Goal: Information Seeking & Learning: Learn about a topic

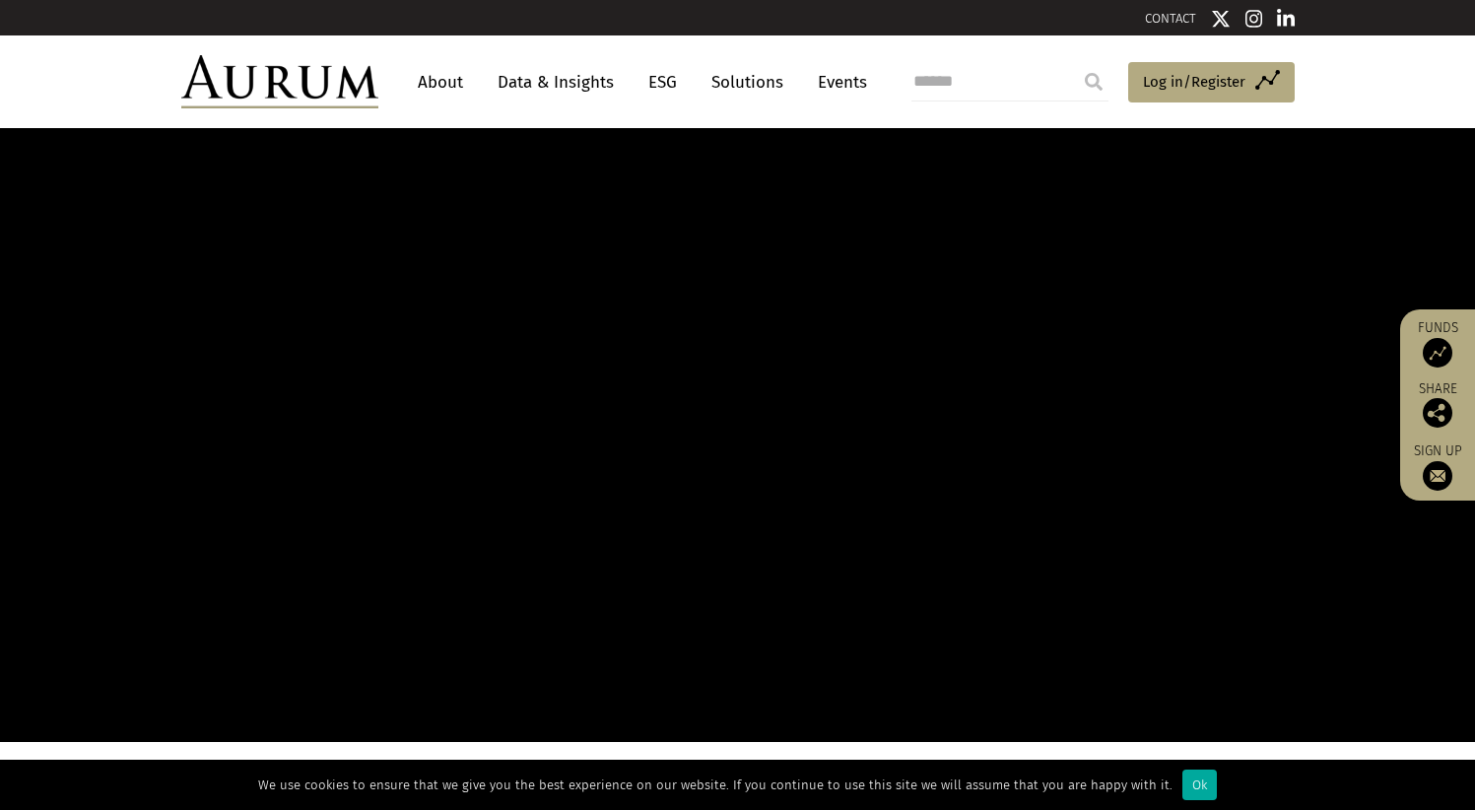
click at [568, 82] on link "Data & Insights" at bounding box center [556, 82] width 136 height 36
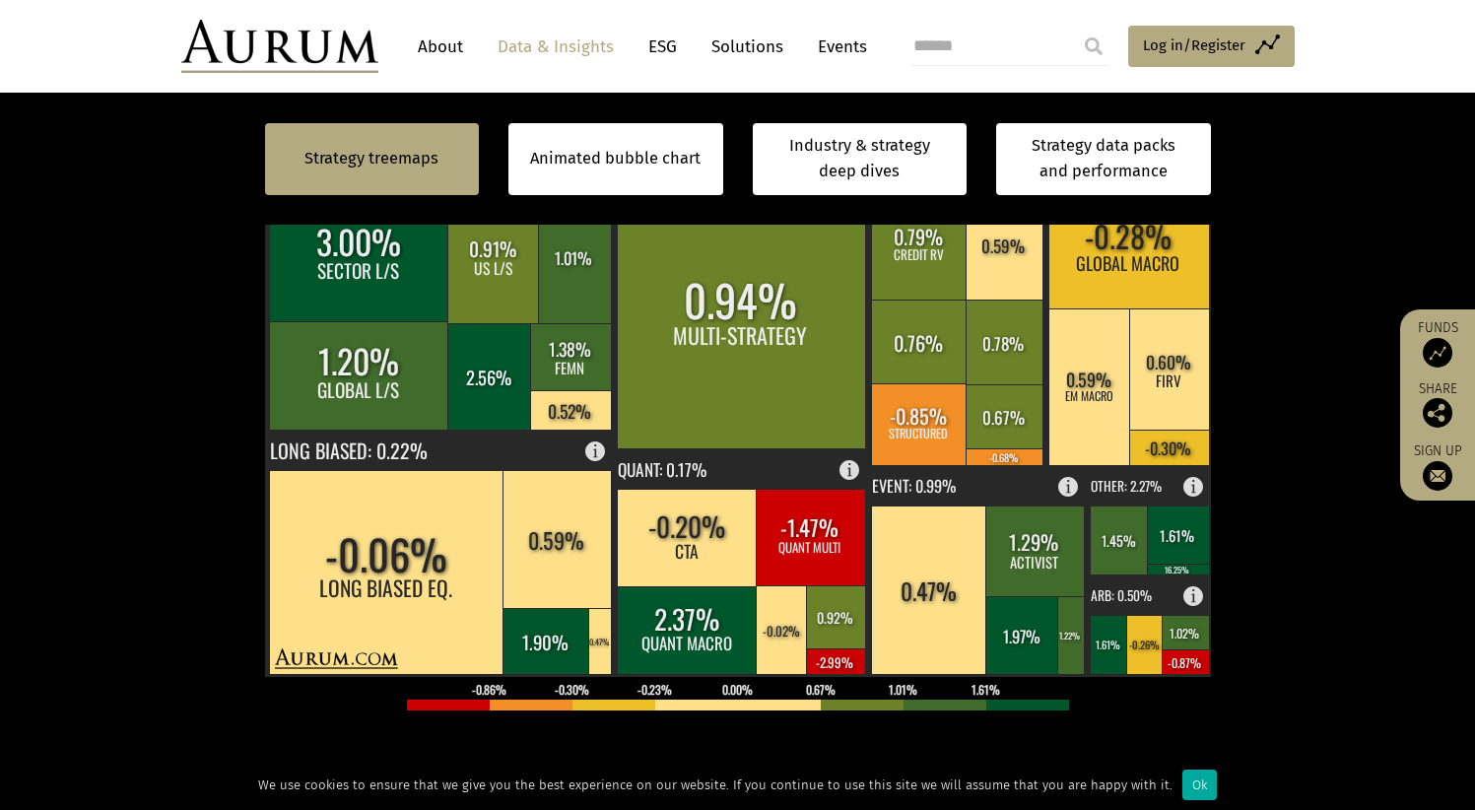
scroll to position [822, 0]
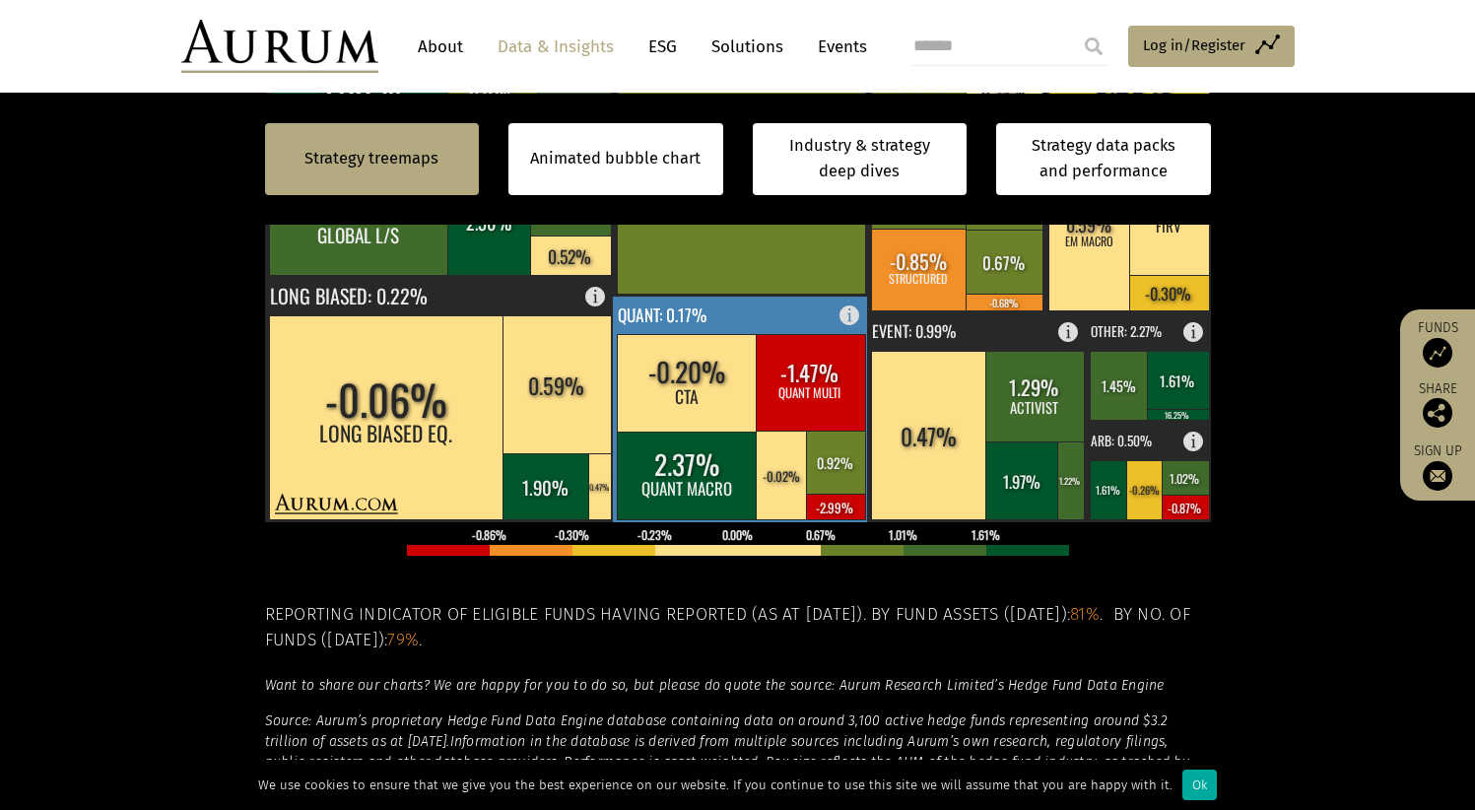
click at [763, 310] on rect at bounding box center [741, 410] width 256 height 226
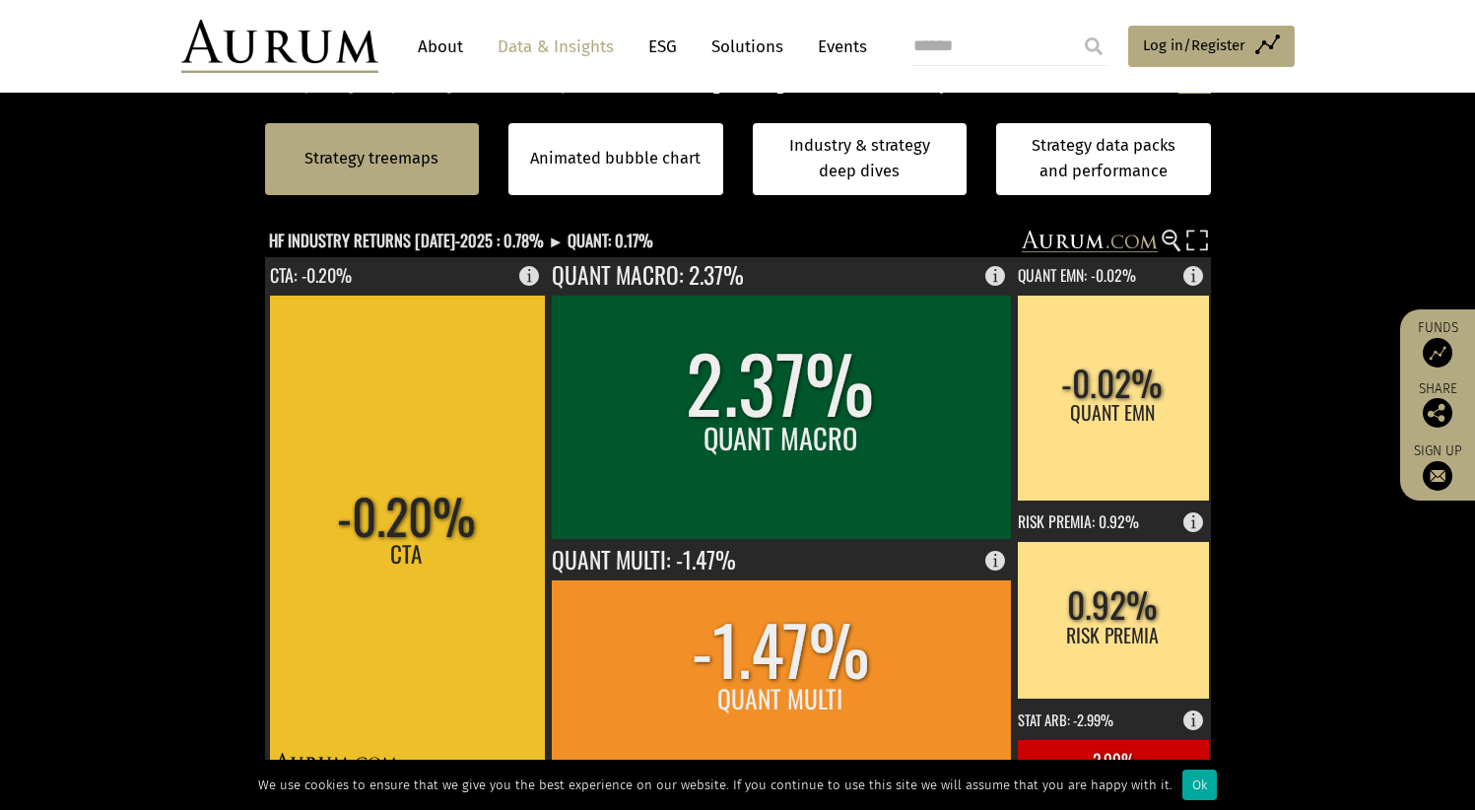
scroll to position [604, 0]
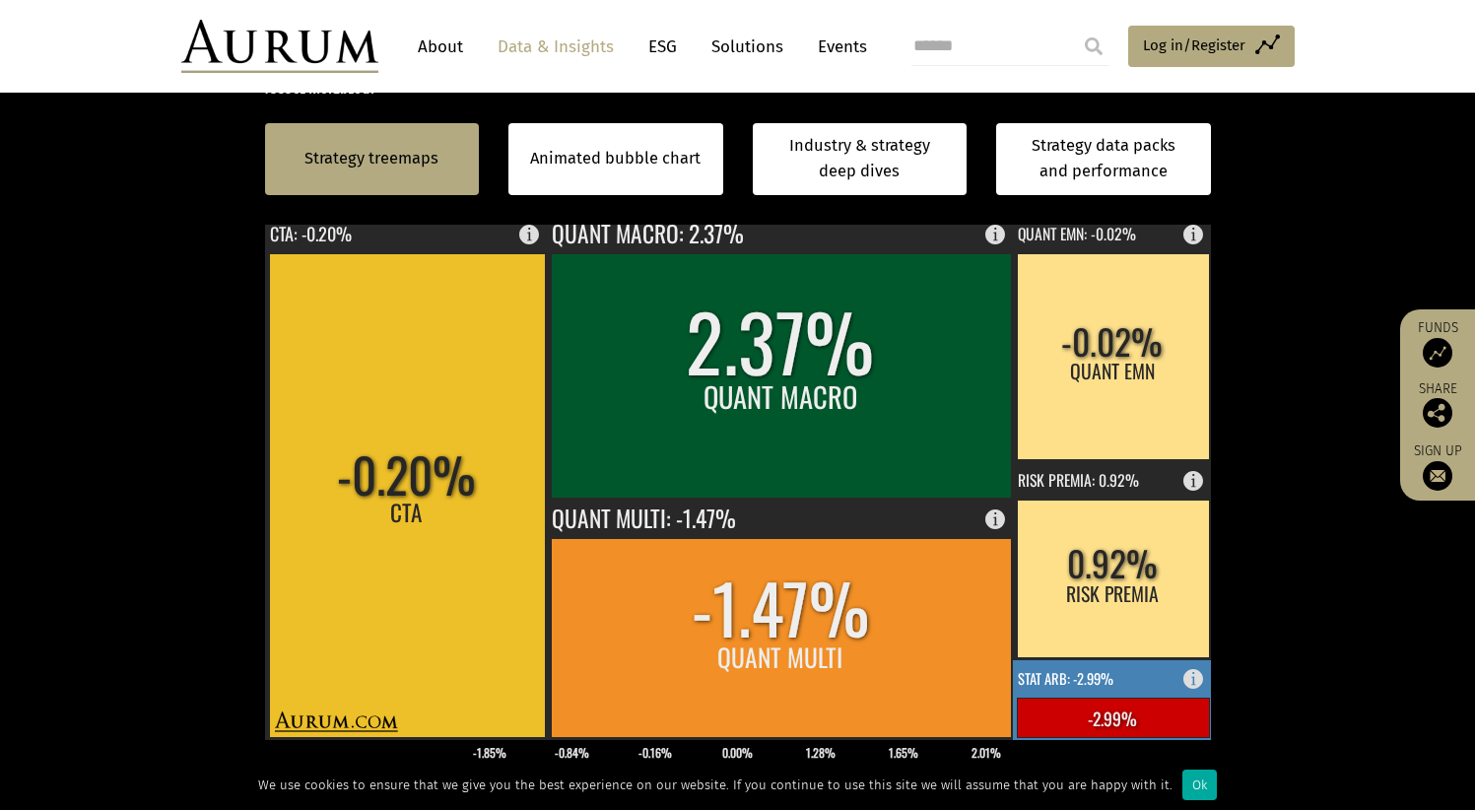
click at [1152, 704] on rect at bounding box center [1113, 717] width 192 height 39
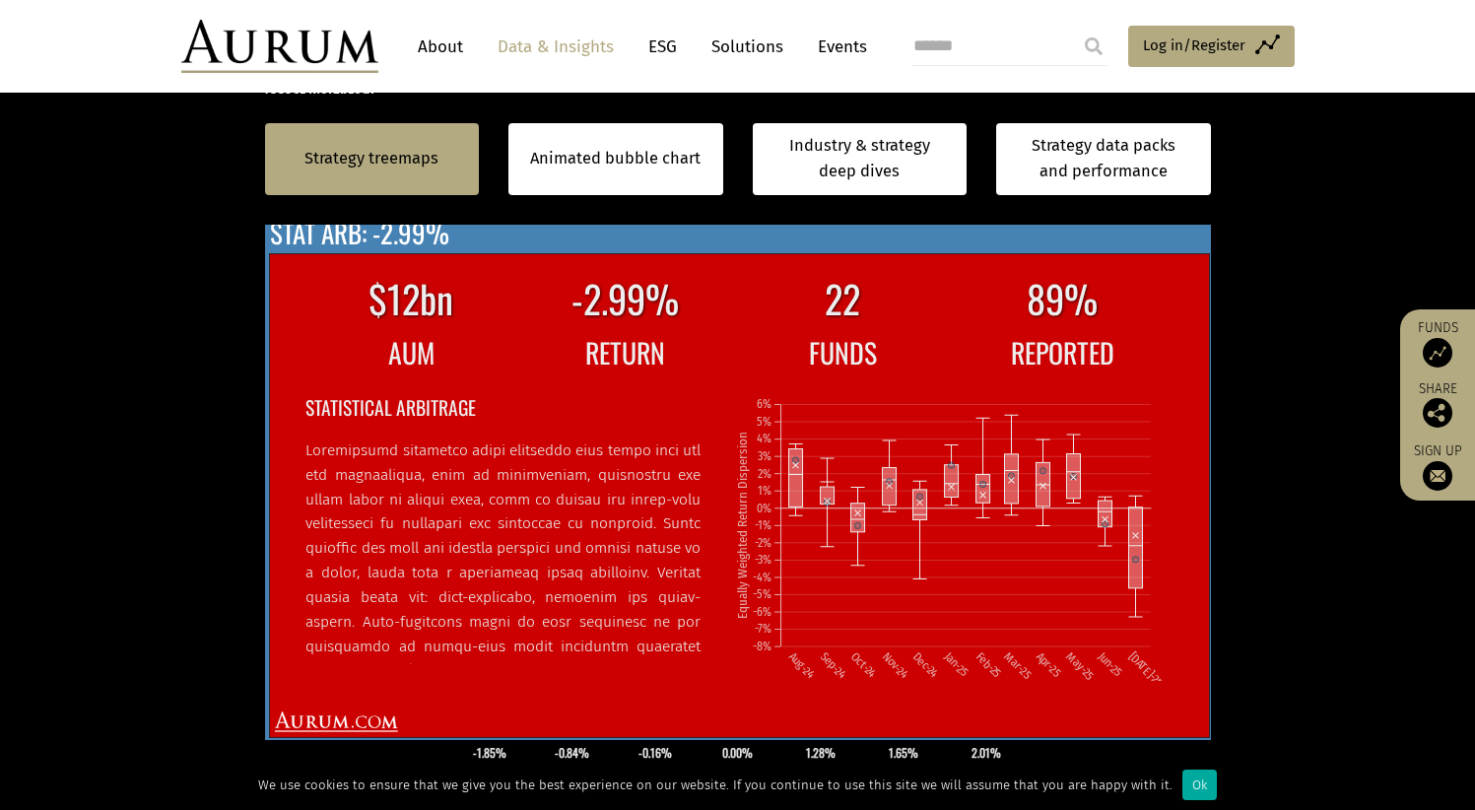
click at [1154, 367] on td "REPORTED" at bounding box center [1062, 352] width 218 height 44
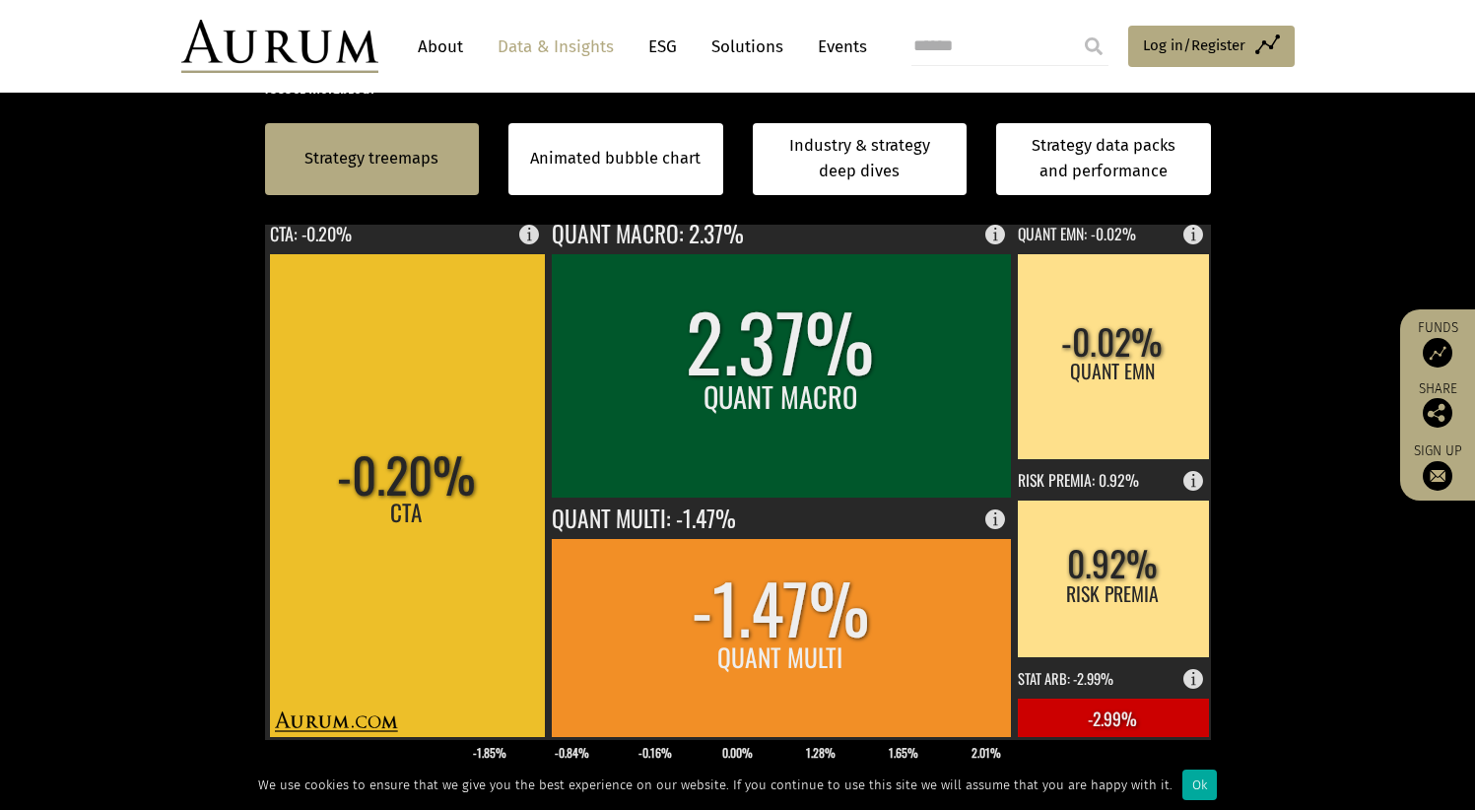
click at [1318, 213] on div "Strategy treemaps Animated bubble chart Industry & strategy deep dives Strategy…" at bounding box center [737, 159] width 1475 height 131
click at [527, 38] on link "Data & Insights" at bounding box center [556, 47] width 136 height 36
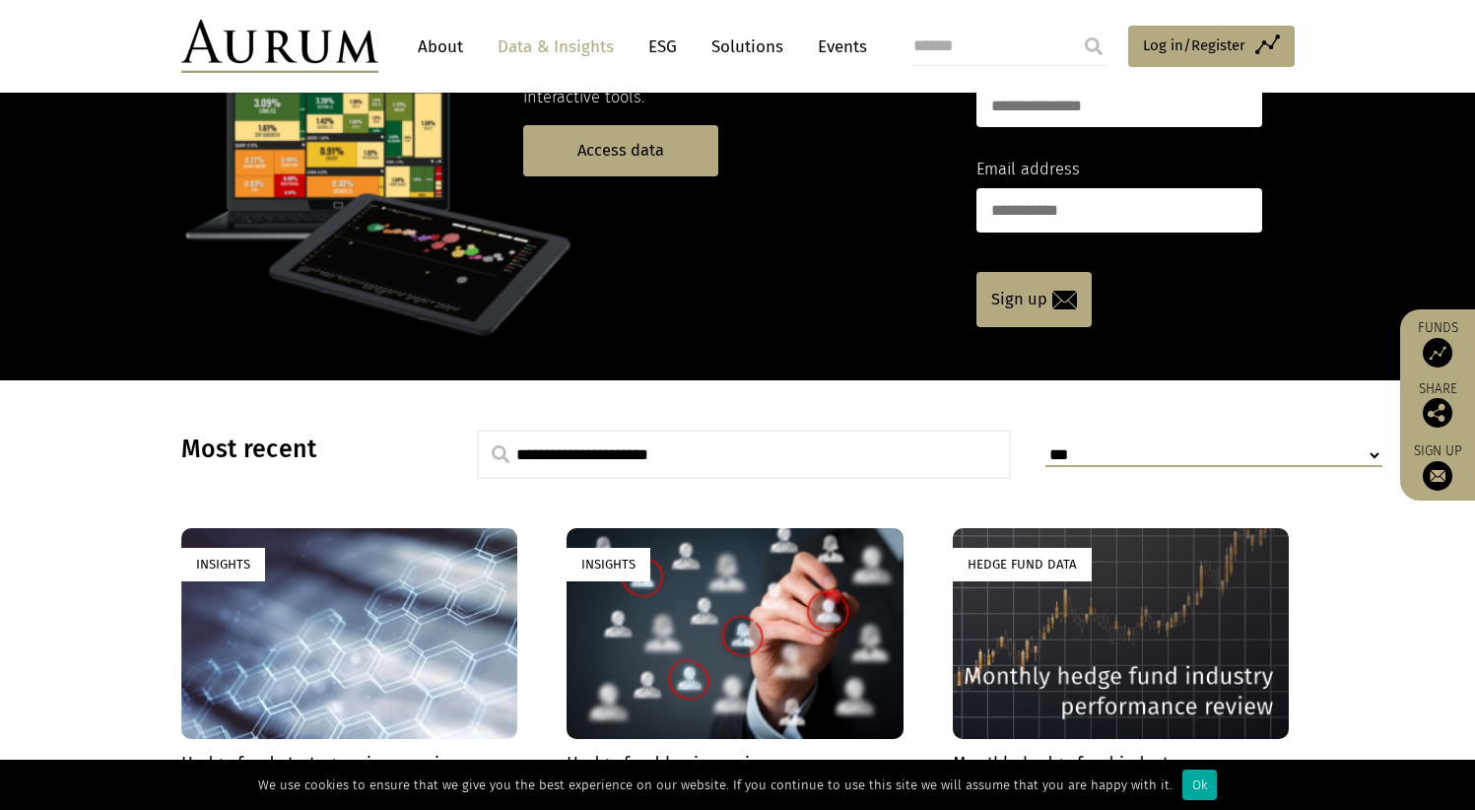
scroll to position [85, 0]
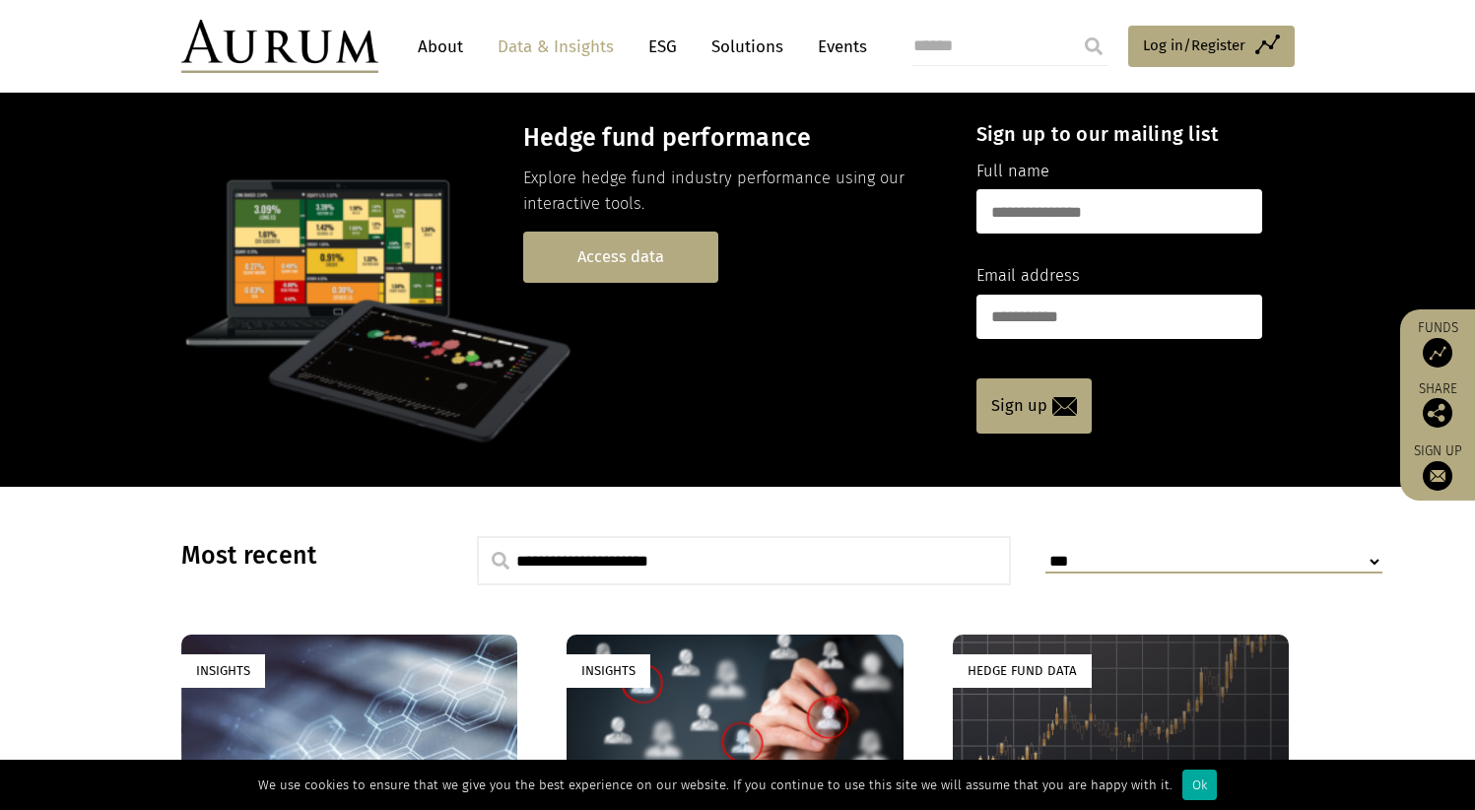
click at [634, 264] on link "Access data" at bounding box center [620, 257] width 195 height 50
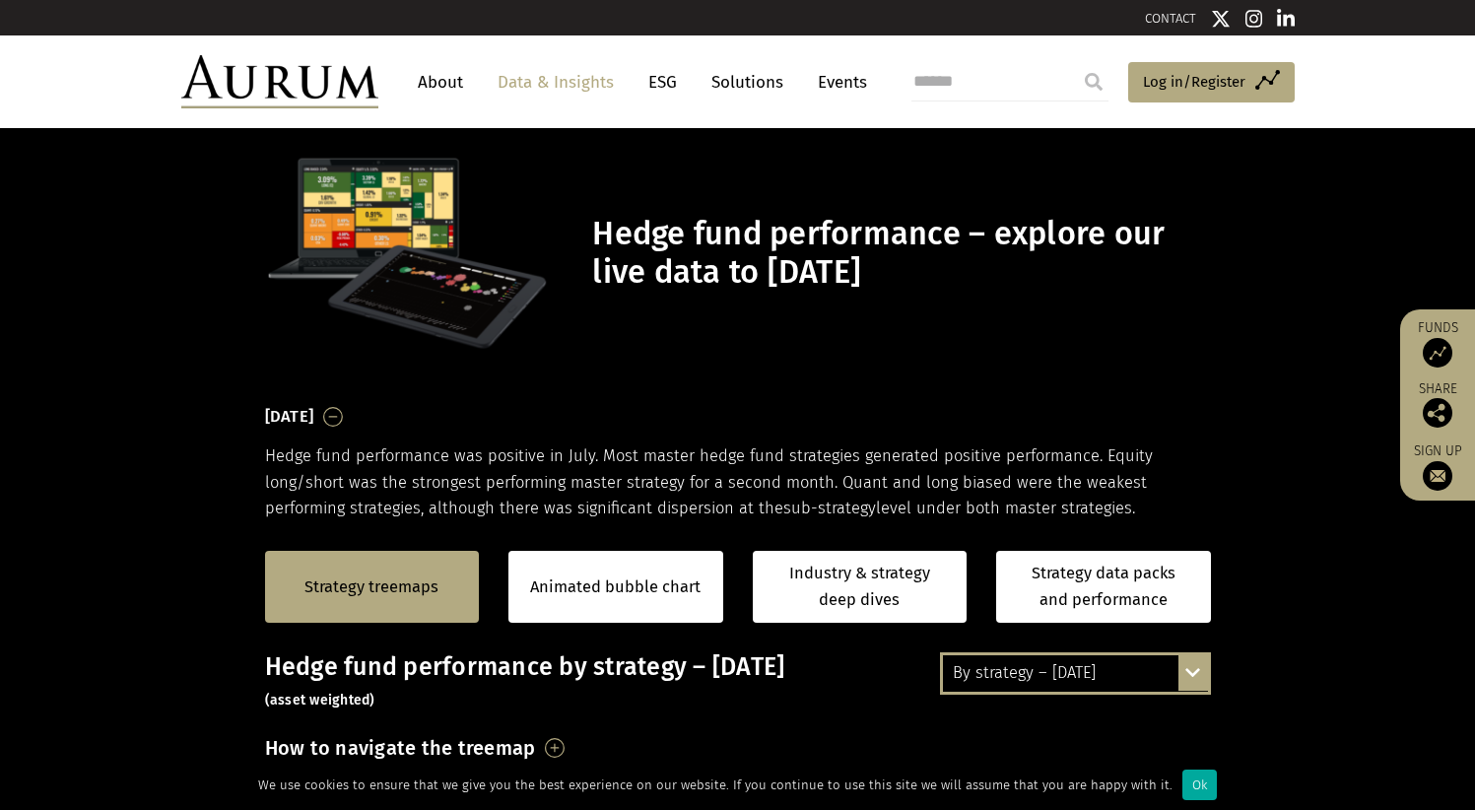
scroll to position [36, 0]
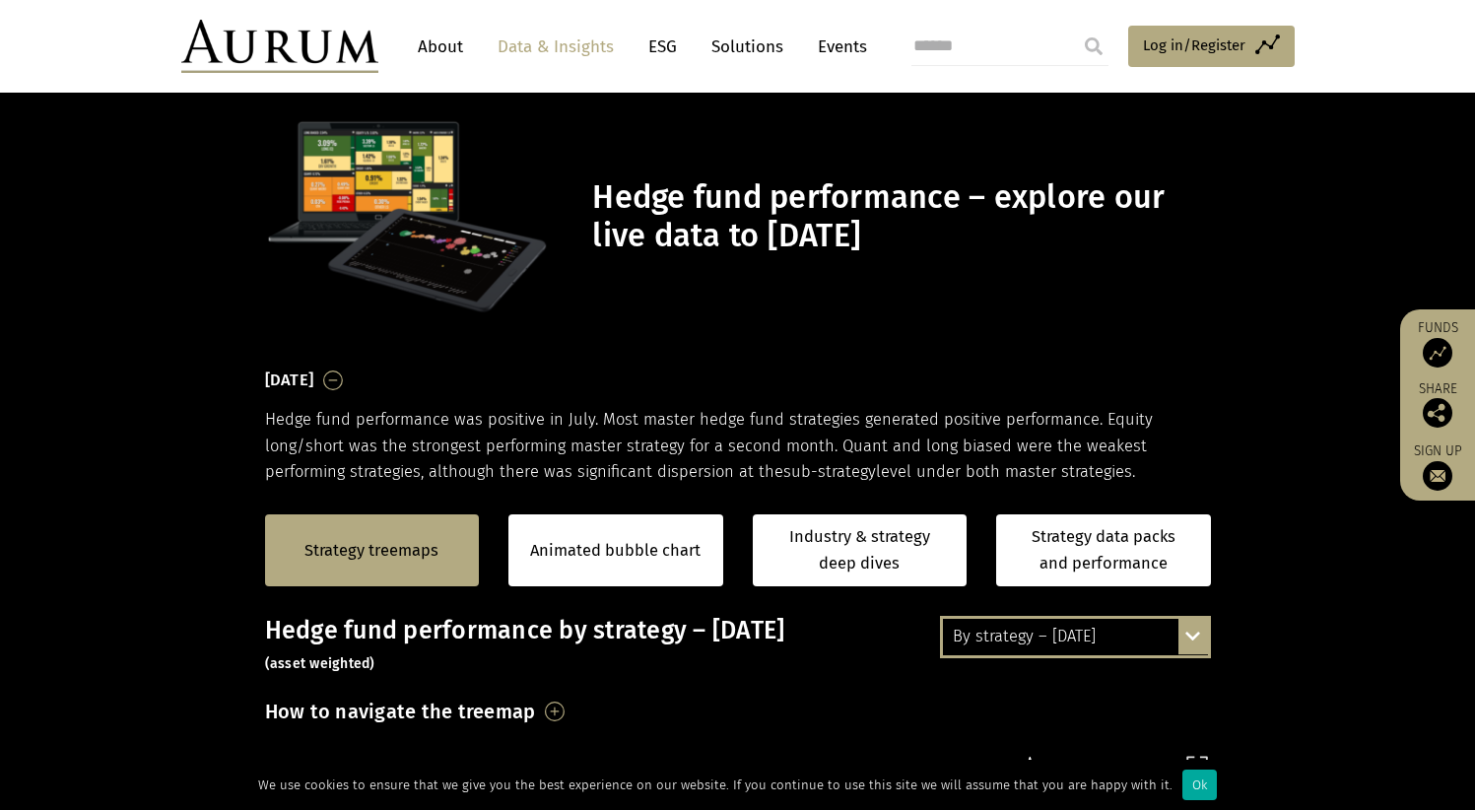
drag, startPoint x: 1076, startPoint y: 612, endPoint x: 1075, endPoint y: 628, distance: 15.8
click at [1072, 630] on div "By strategy – [DATE]" at bounding box center [1075, 636] width 265 height 35
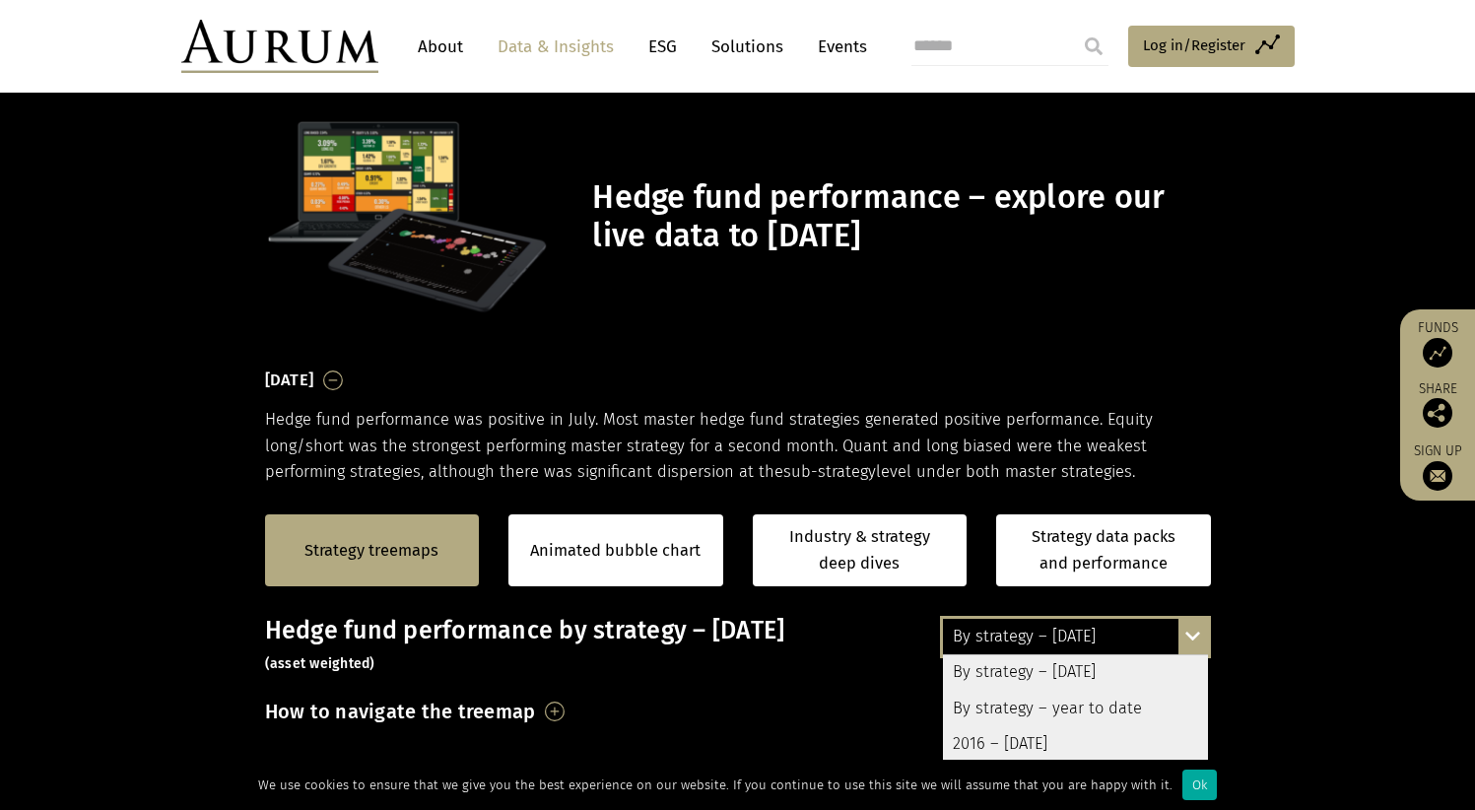
click at [1127, 706] on div "By strategy – year to date" at bounding box center [1075, 708] width 265 height 35
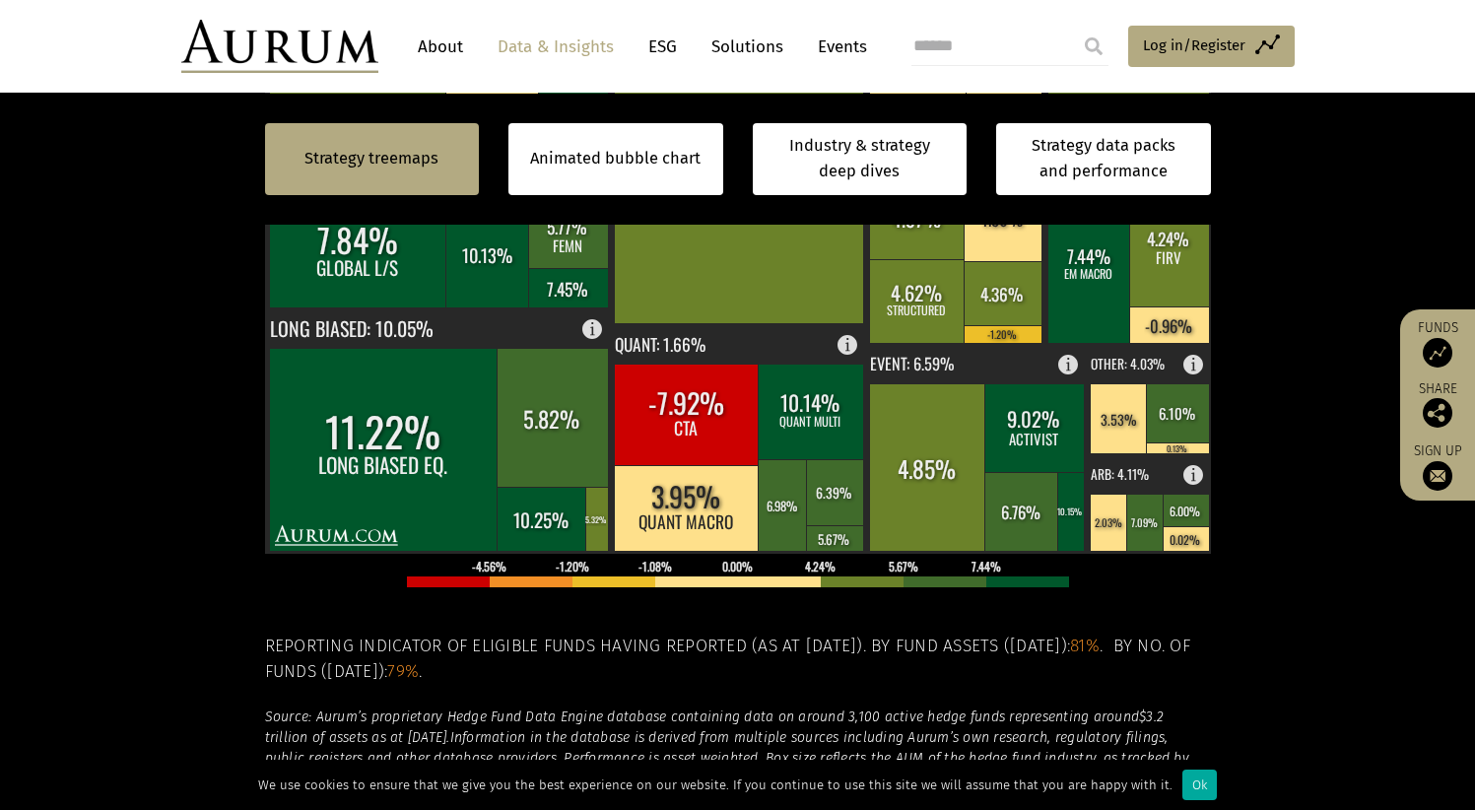
scroll to position [634, 0]
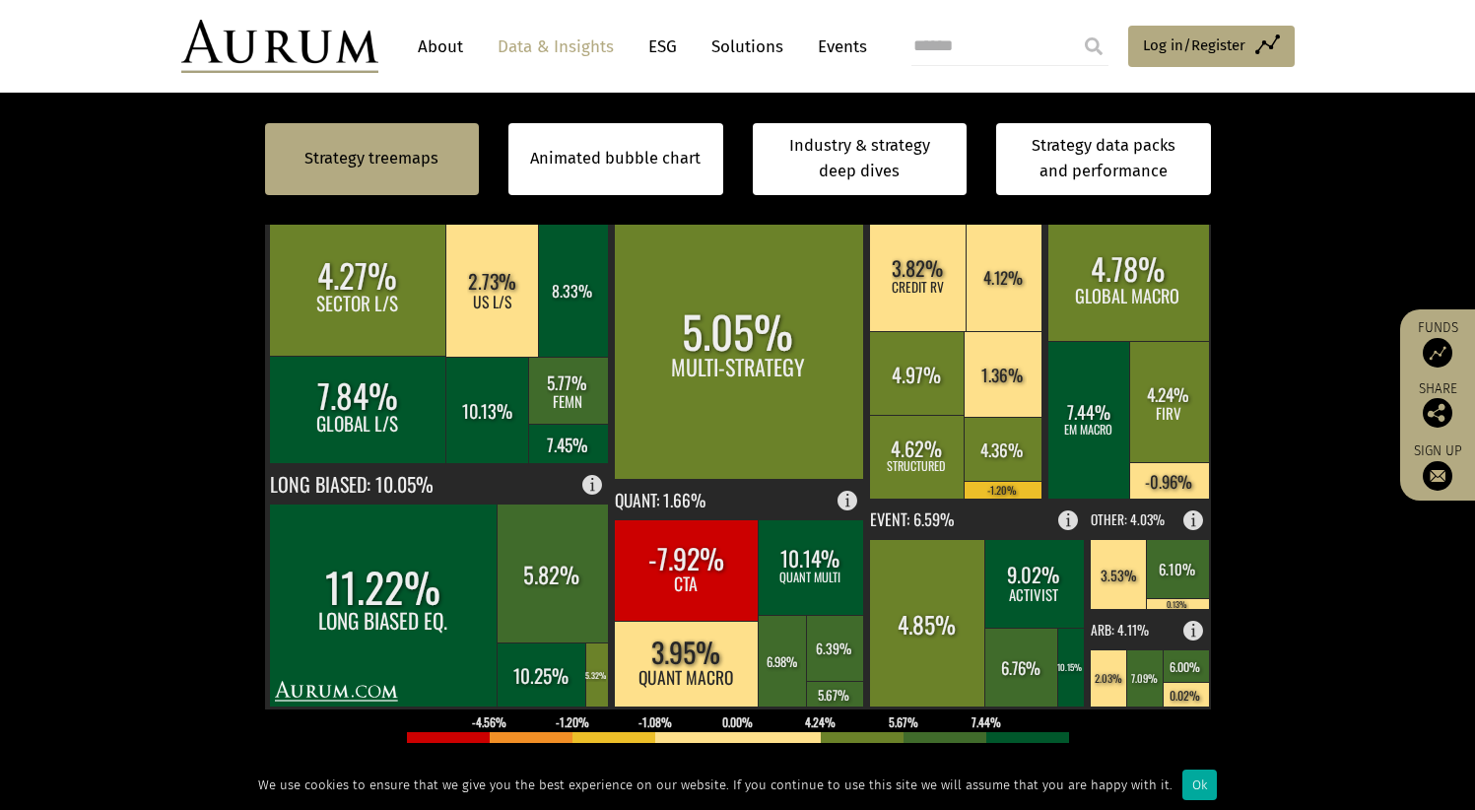
click at [1321, 607] on section "Strategy treemaps Animated bubble chart Industry & strategy deep dives Strategy…" at bounding box center [737, 502] width 1475 height 1231
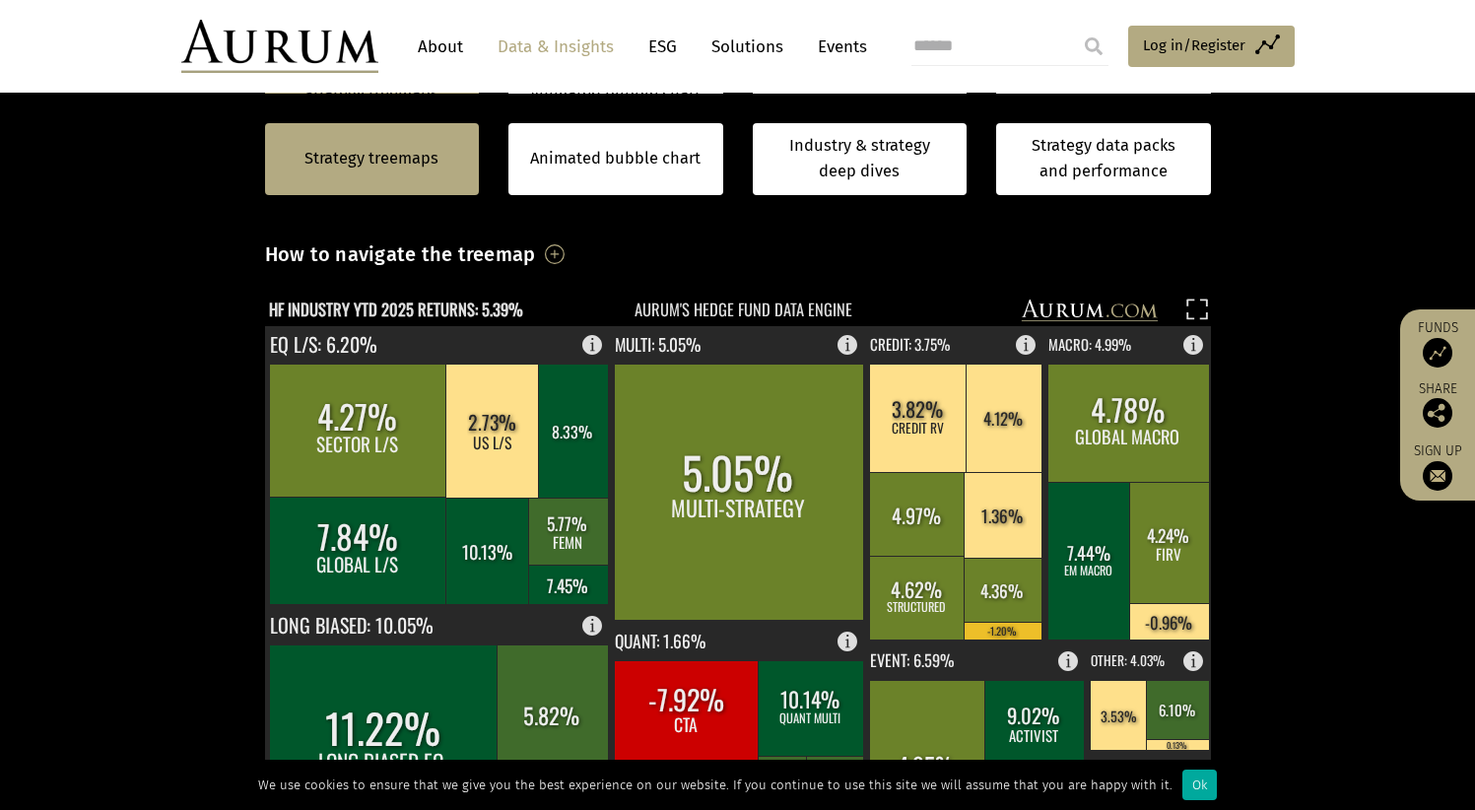
scroll to position [498, 0]
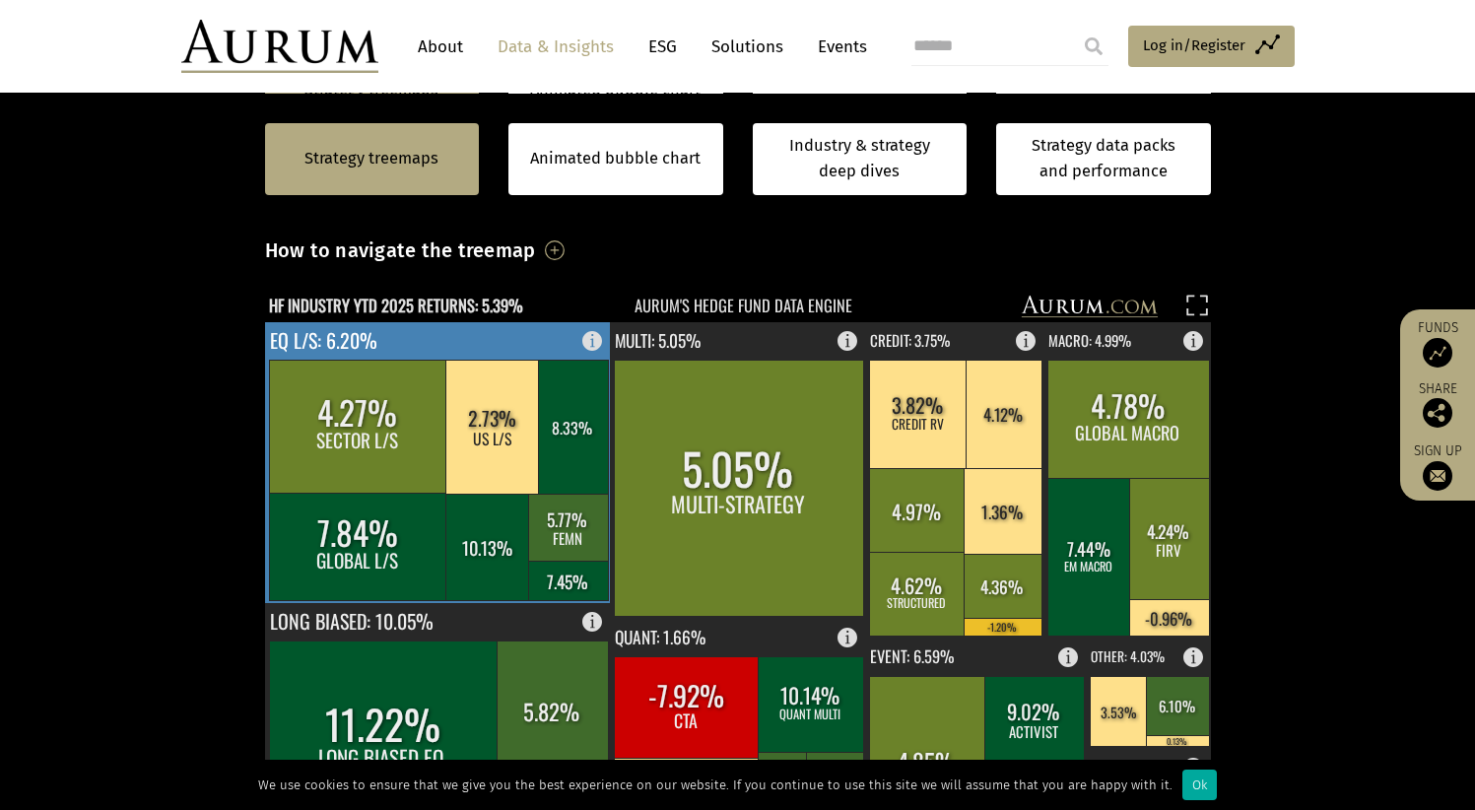
click at [416, 447] on rect at bounding box center [358, 426] width 178 height 133
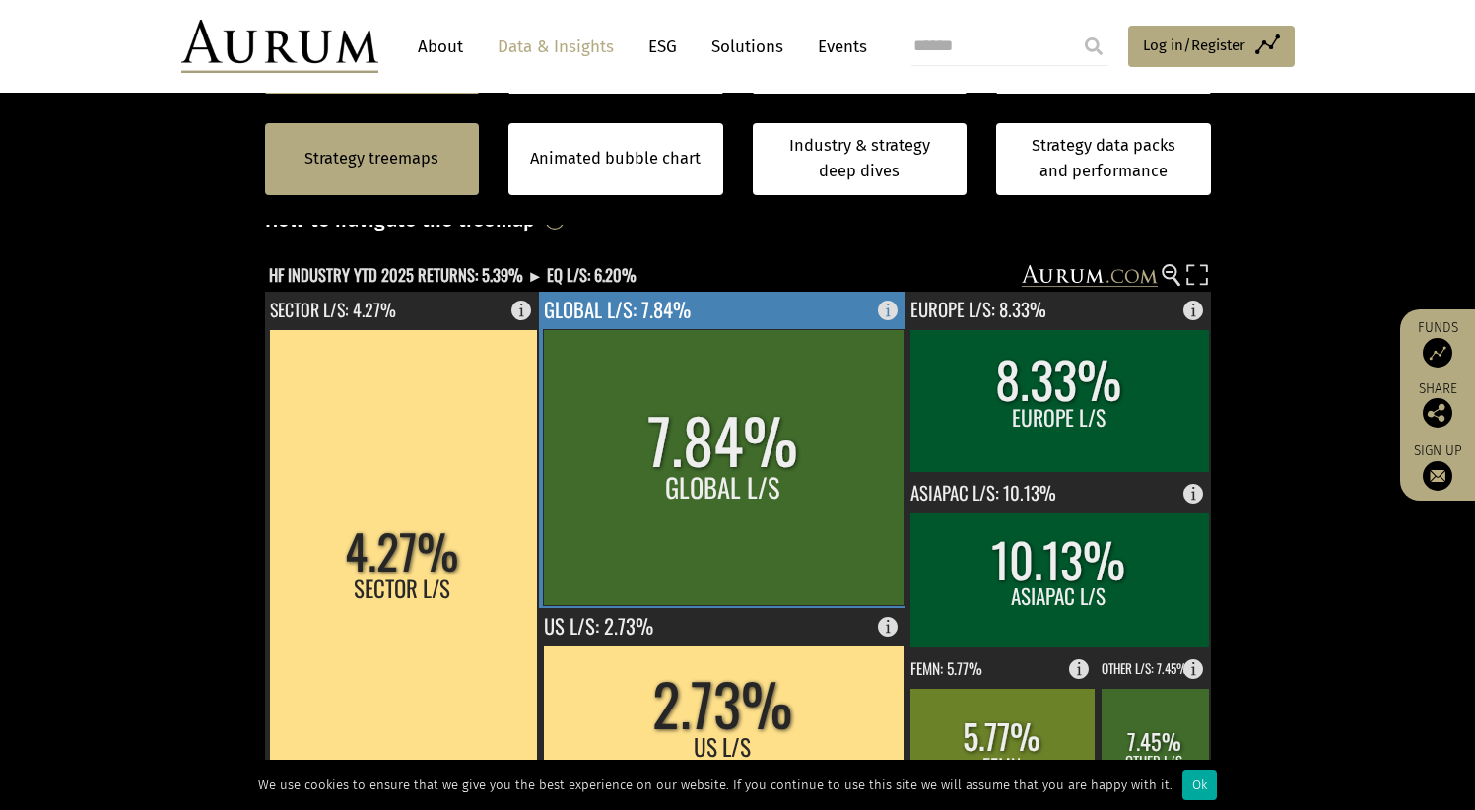
scroll to position [532, 0]
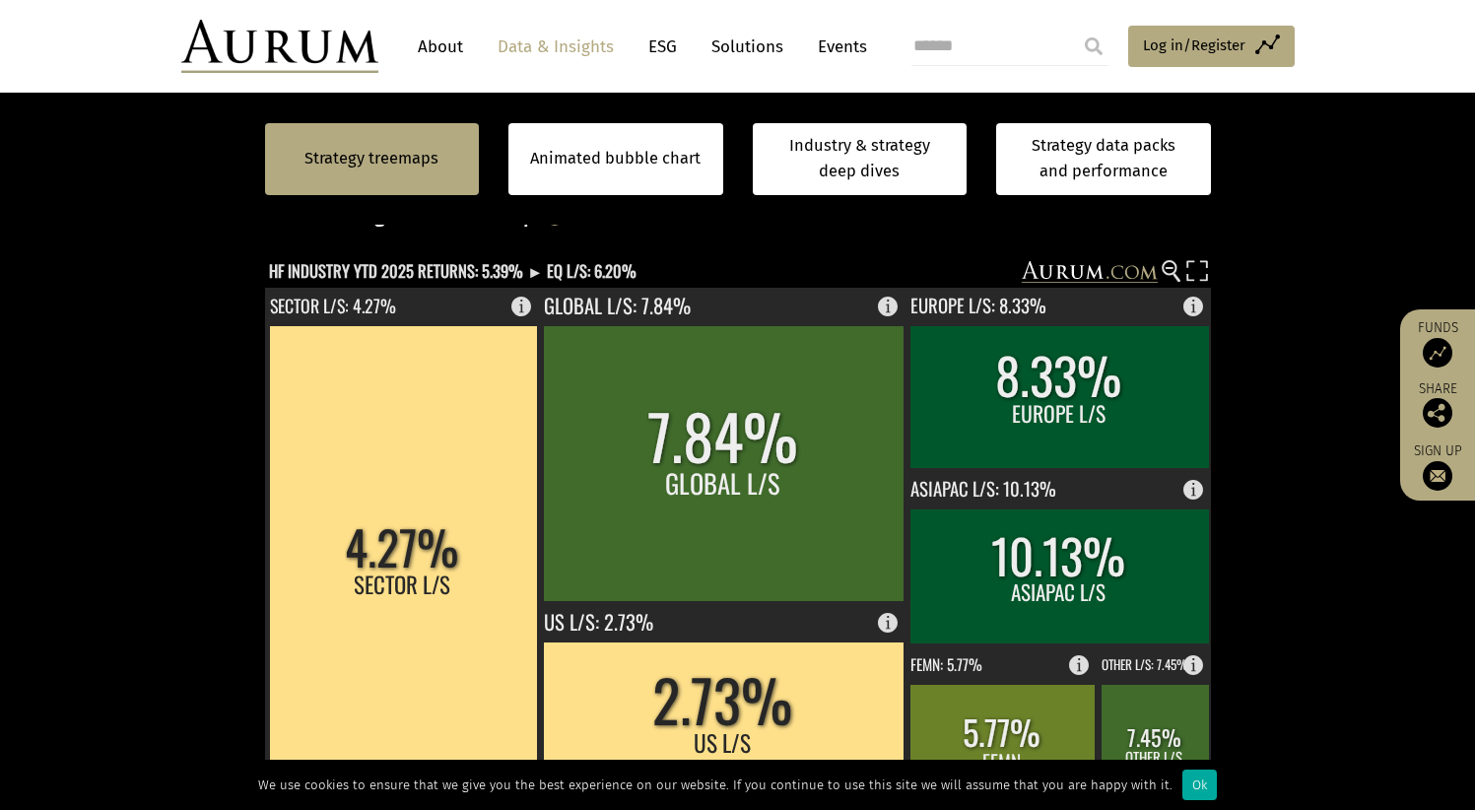
click at [1199, 253] on div "Hedge fund performance by strategy – year to date (asset weighted) How to navig…" at bounding box center [738, 603] width 946 height 967
click at [1199, 260] on rect at bounding box center [1197, 274] width 28 height 28
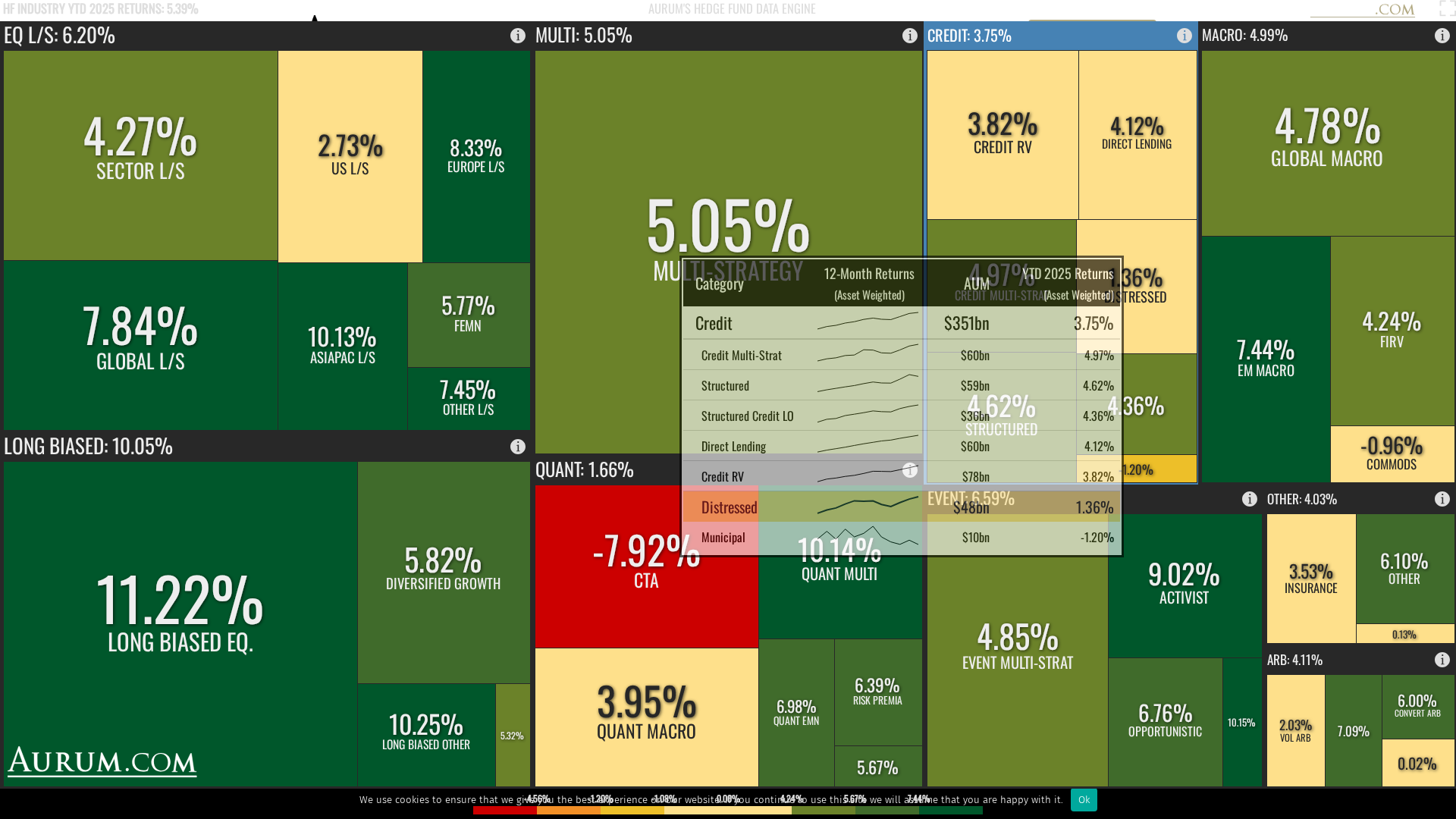
click at [1120, 278] on rect at bounding box center [1136, 286] width 121 height 134
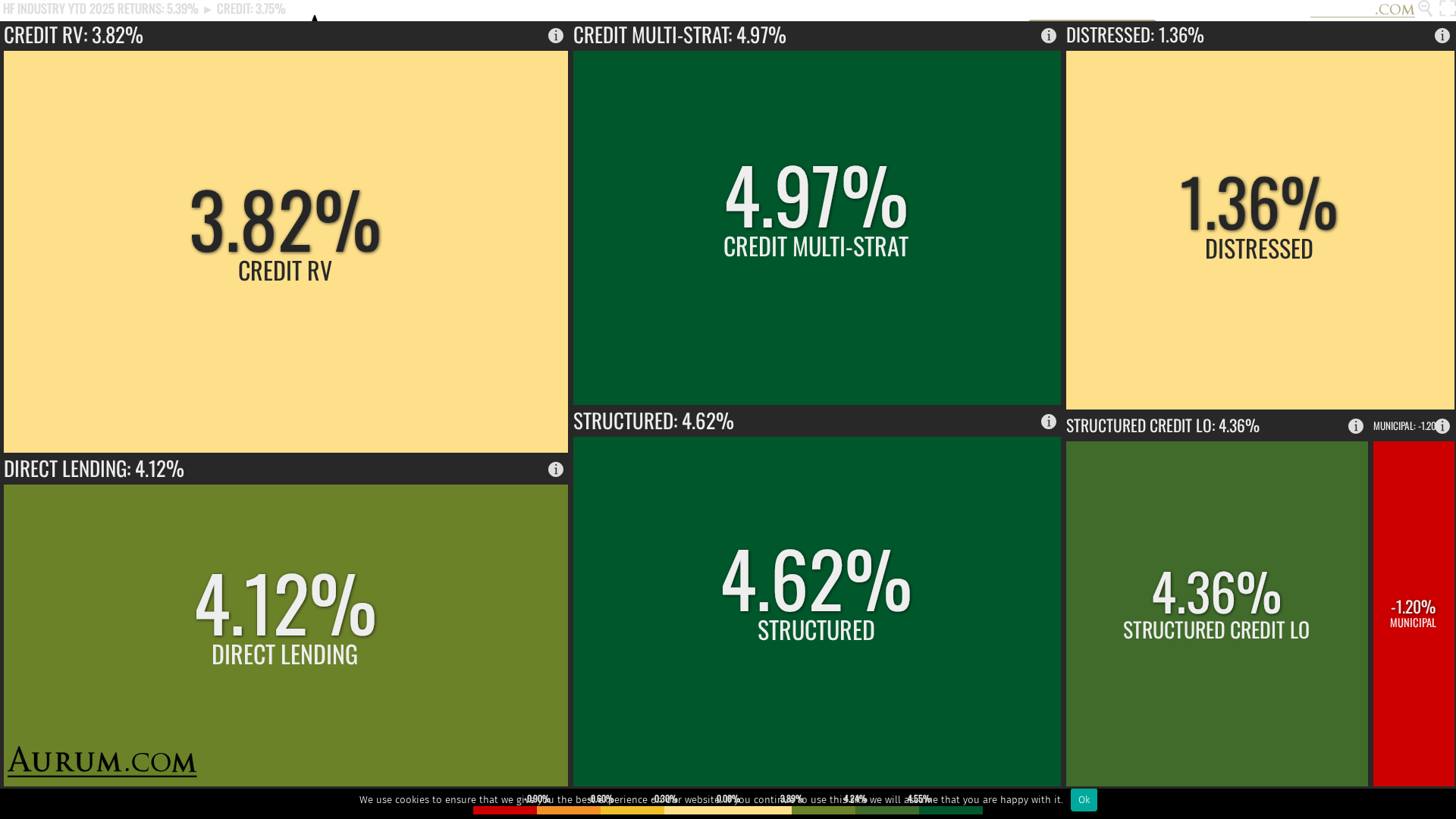
click at [605, 10] on rect at bounding box center [717, 11] width 1434 height 22
drag, startPoint x: 1421, startPoint y: 8, endPoint x: 1425, endPoint y: 42, distance: 34.2
click at [1134, 9] on circle at bounding box center [1423, 5] width 10 height 10
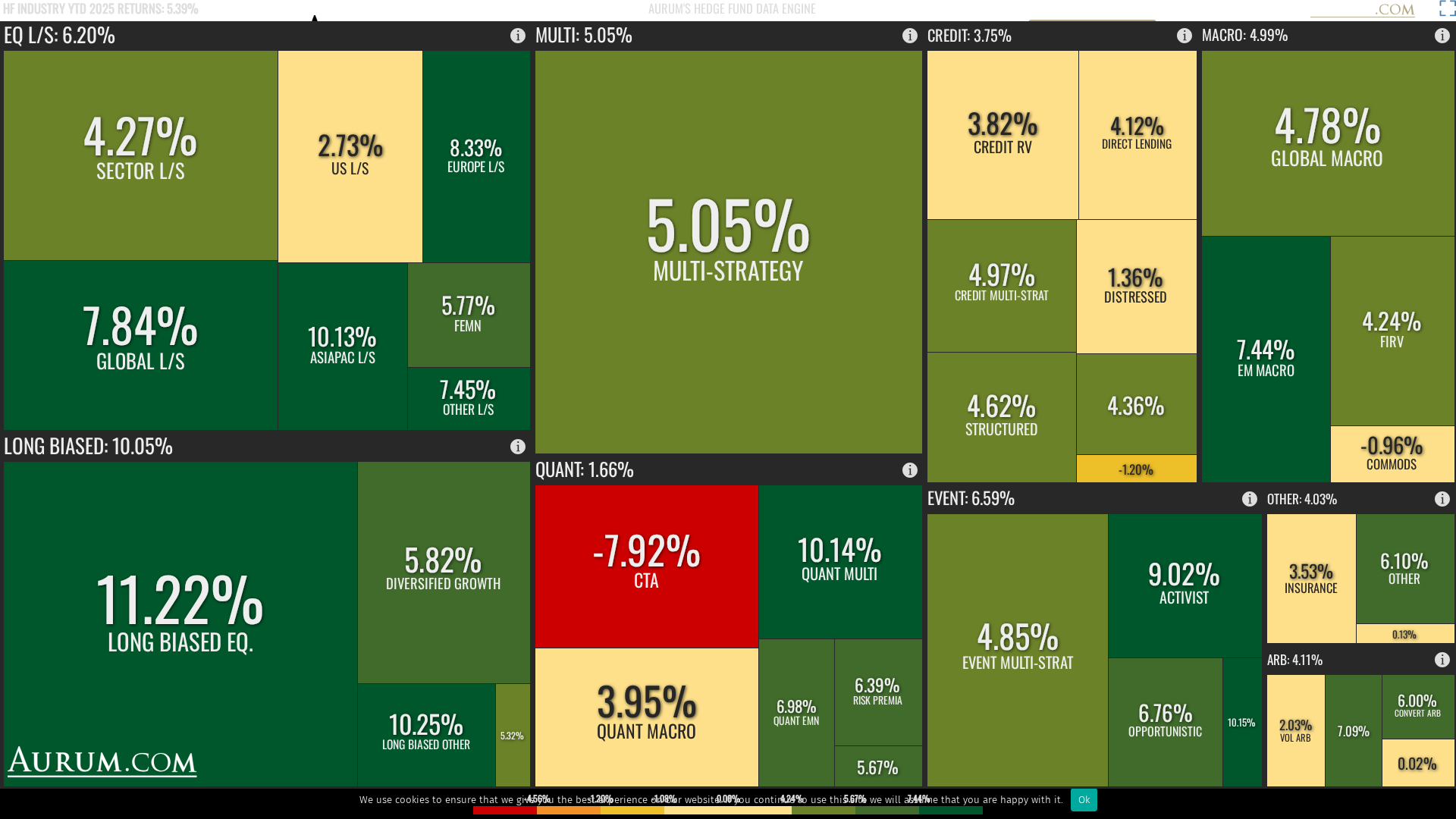
click at [1134, 5] on rect at bounding box center [1445, 11] width 22 height 22
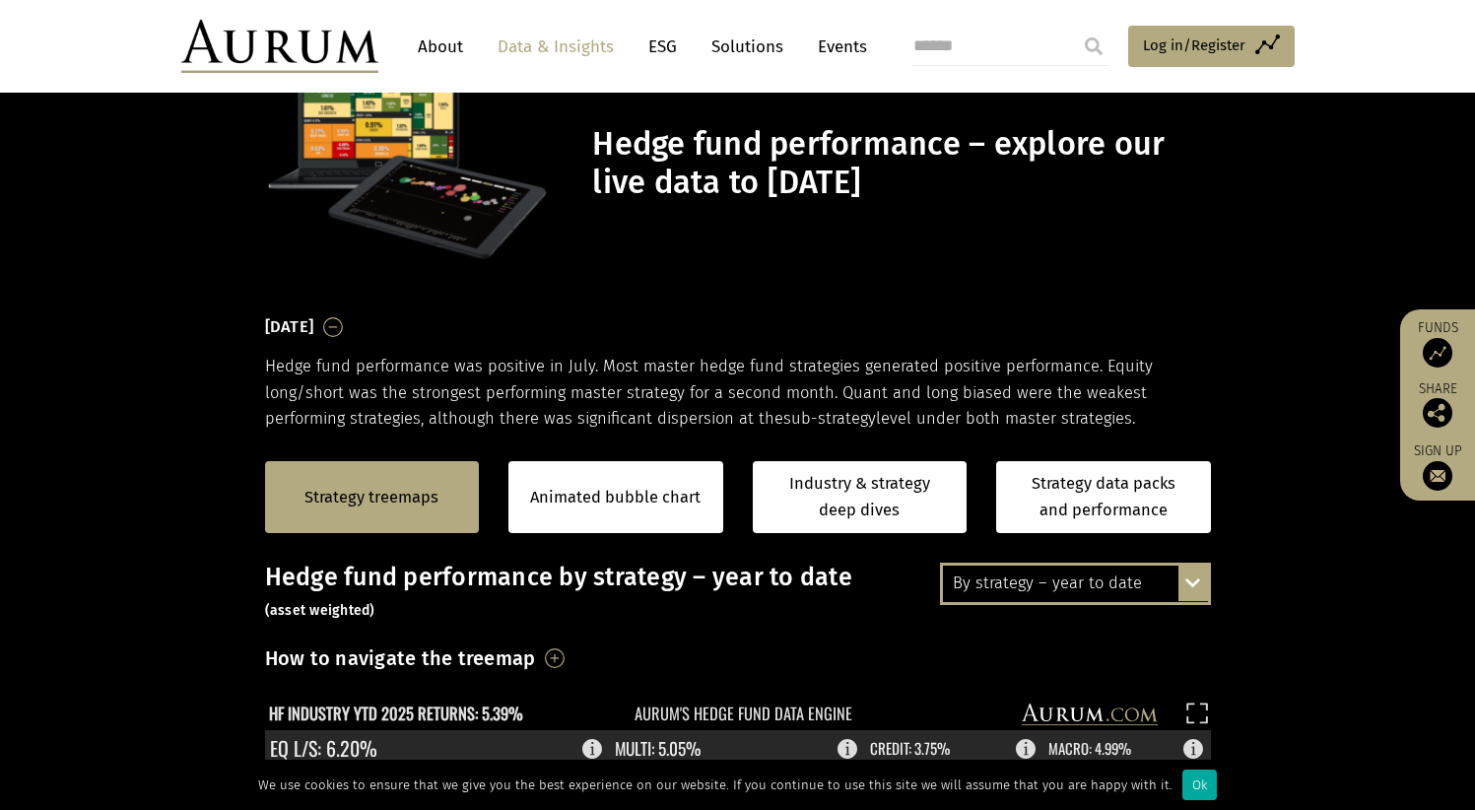
scroll to position [94, 0]
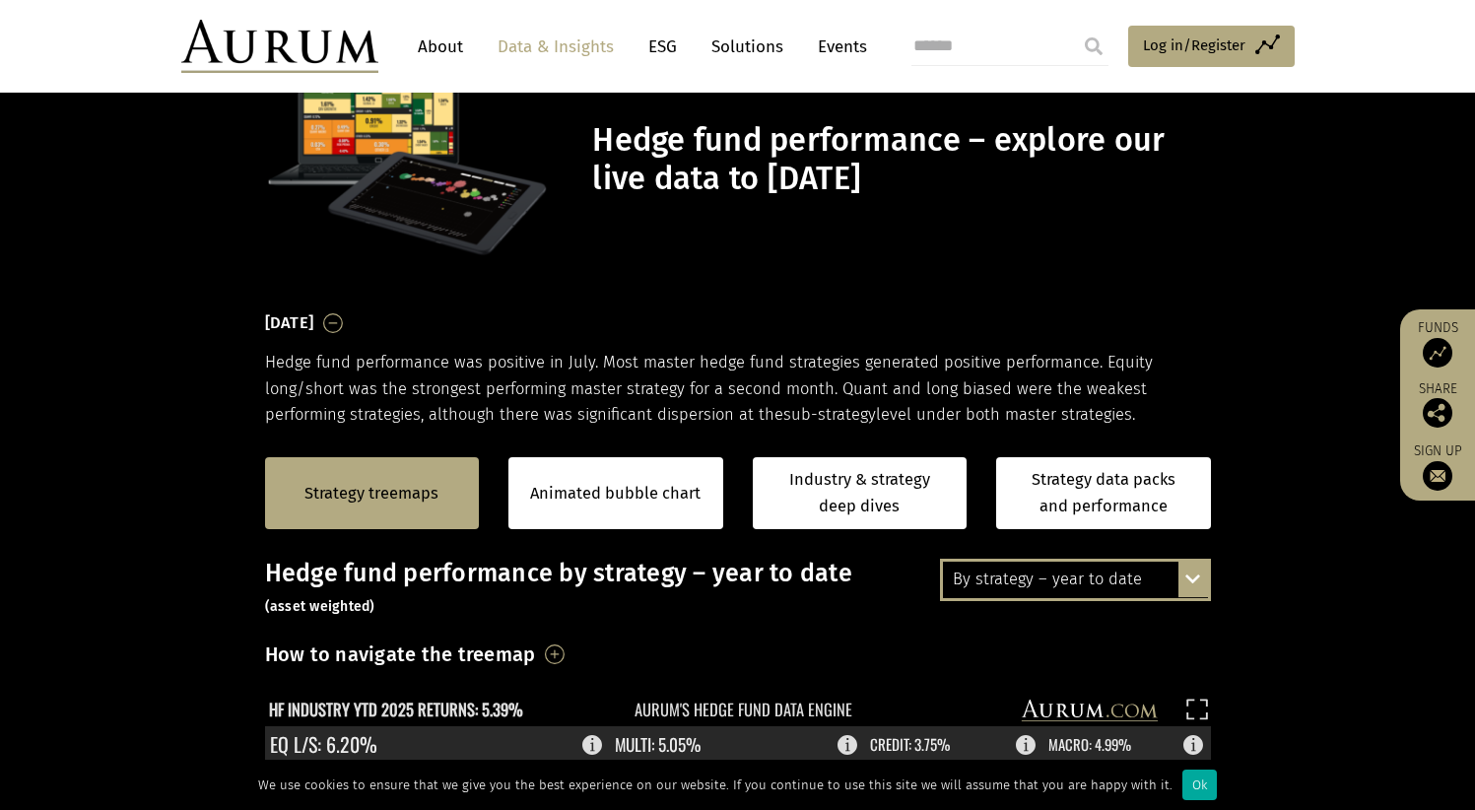
click at [1134, 578] on div "By strategy – year to date" at bounding box center [1075, 579] width 265 height 35
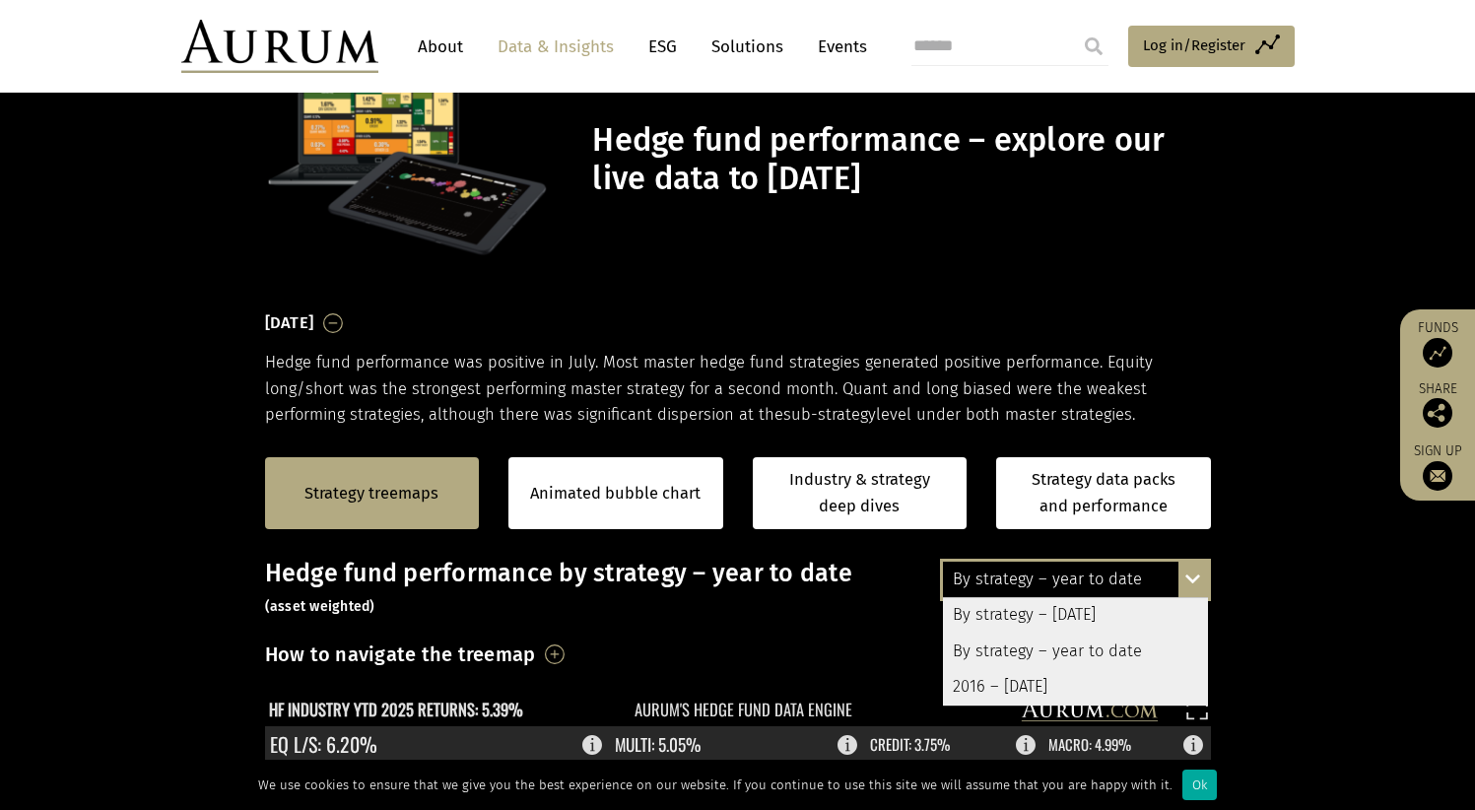
click at [1062, 693] on div "2016 – [DATE]" at bounding box center [1075, 686] width 265 height 35
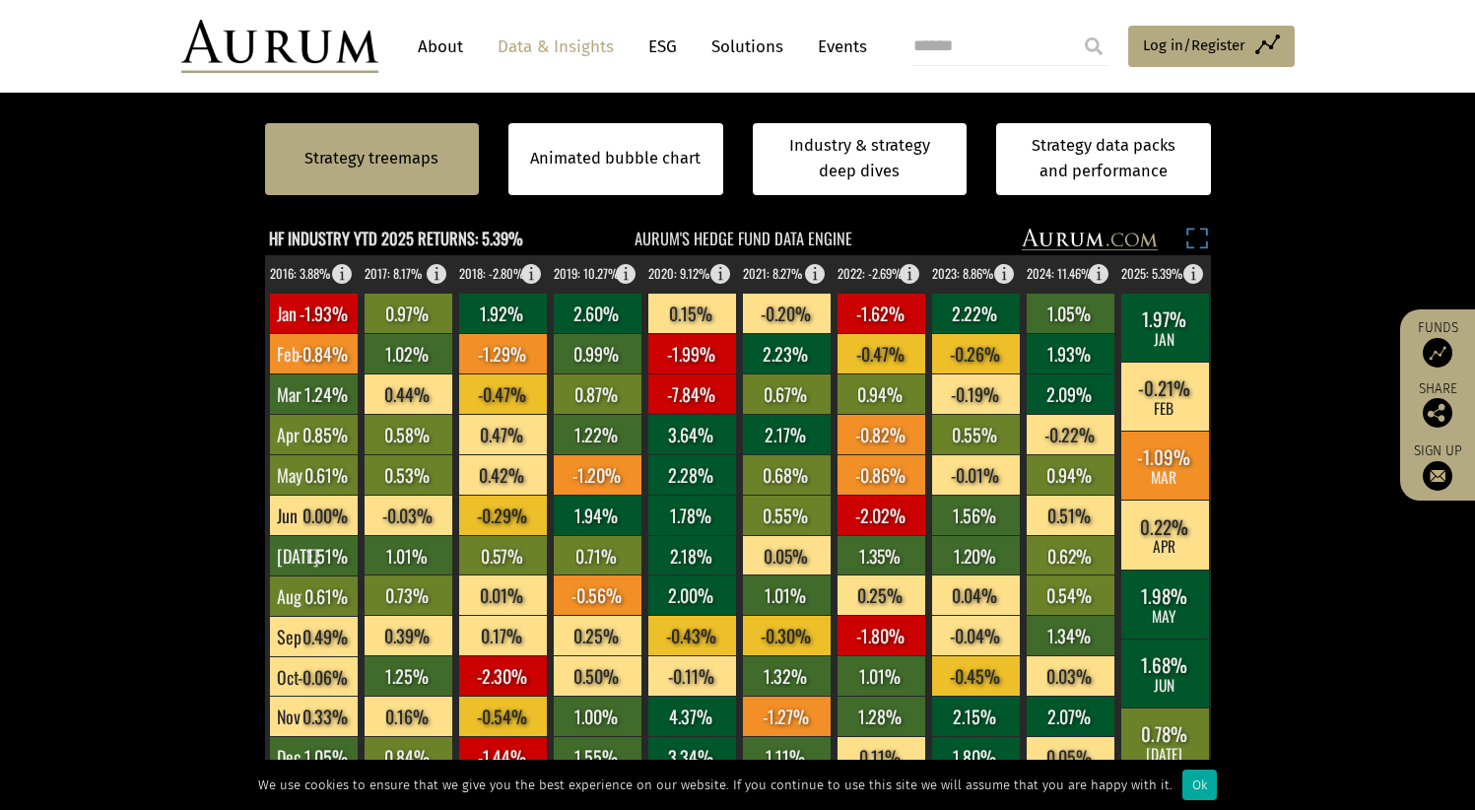
scroll to position [370, 0]
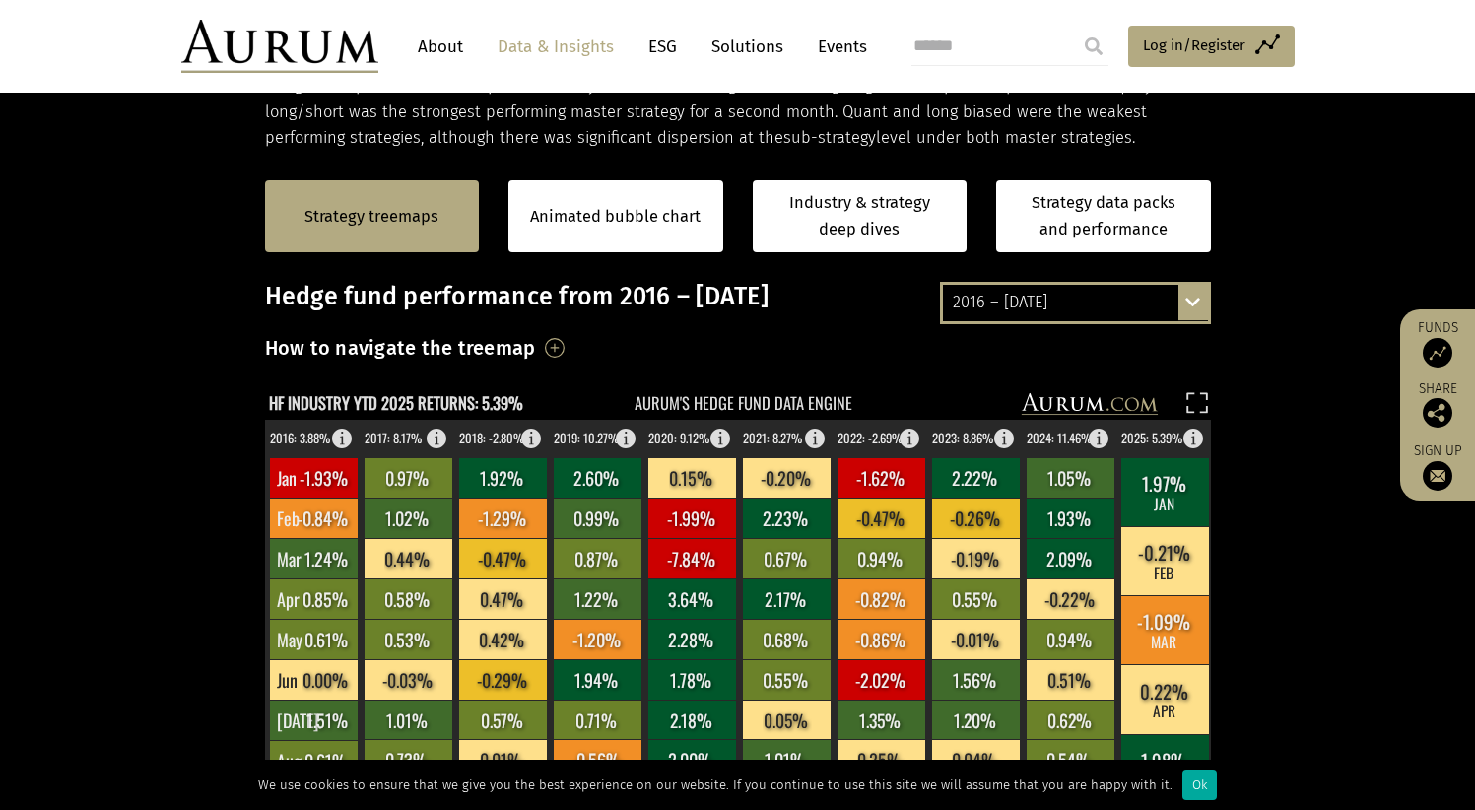
click at [1150, 293] on div "2016 – [DATE]" at bounding box center [1075, 302] width 265 height 35
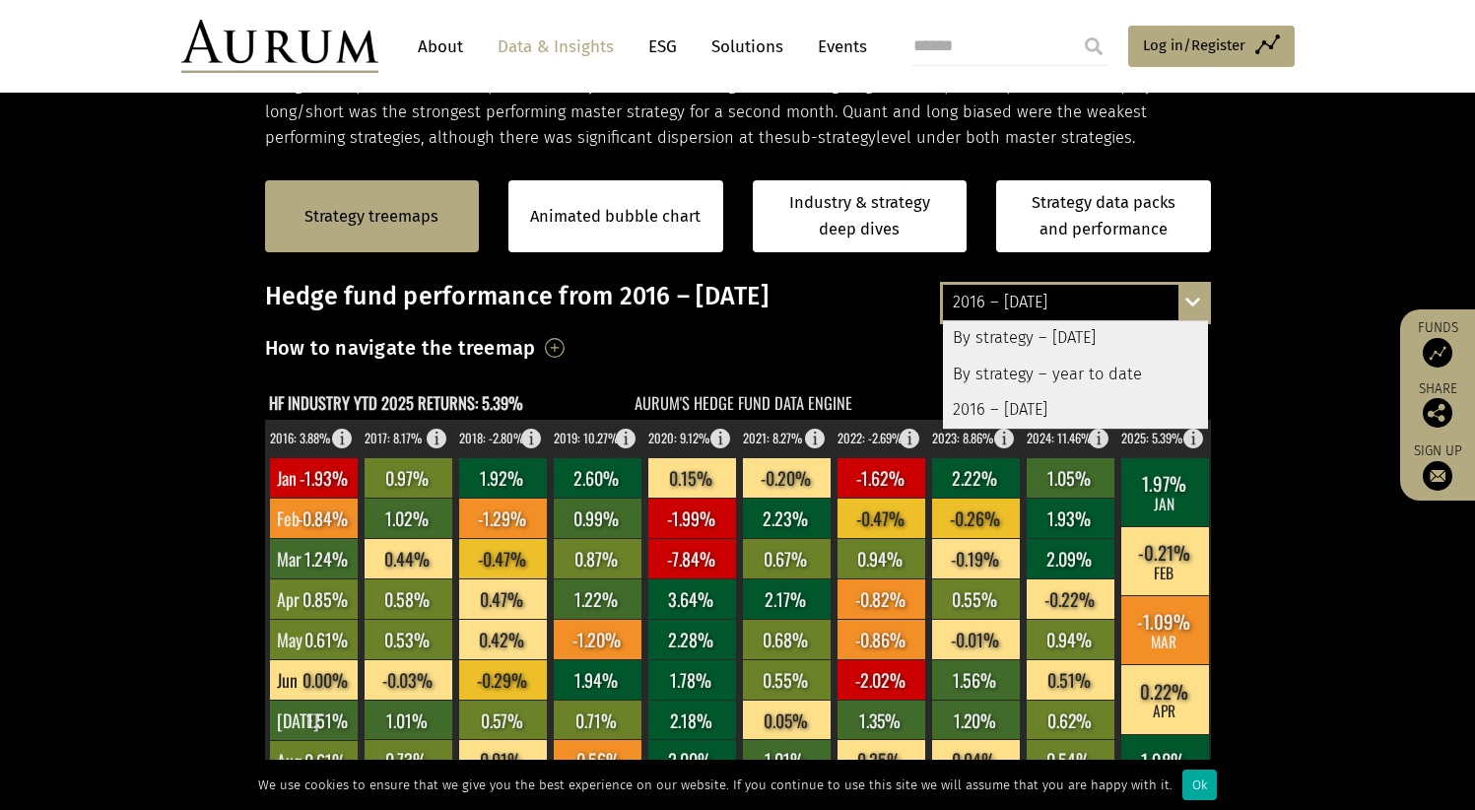
click at [1089, 368] on div "By strategy – year to date" at bounding box center [1075, 374] width 265 height 35
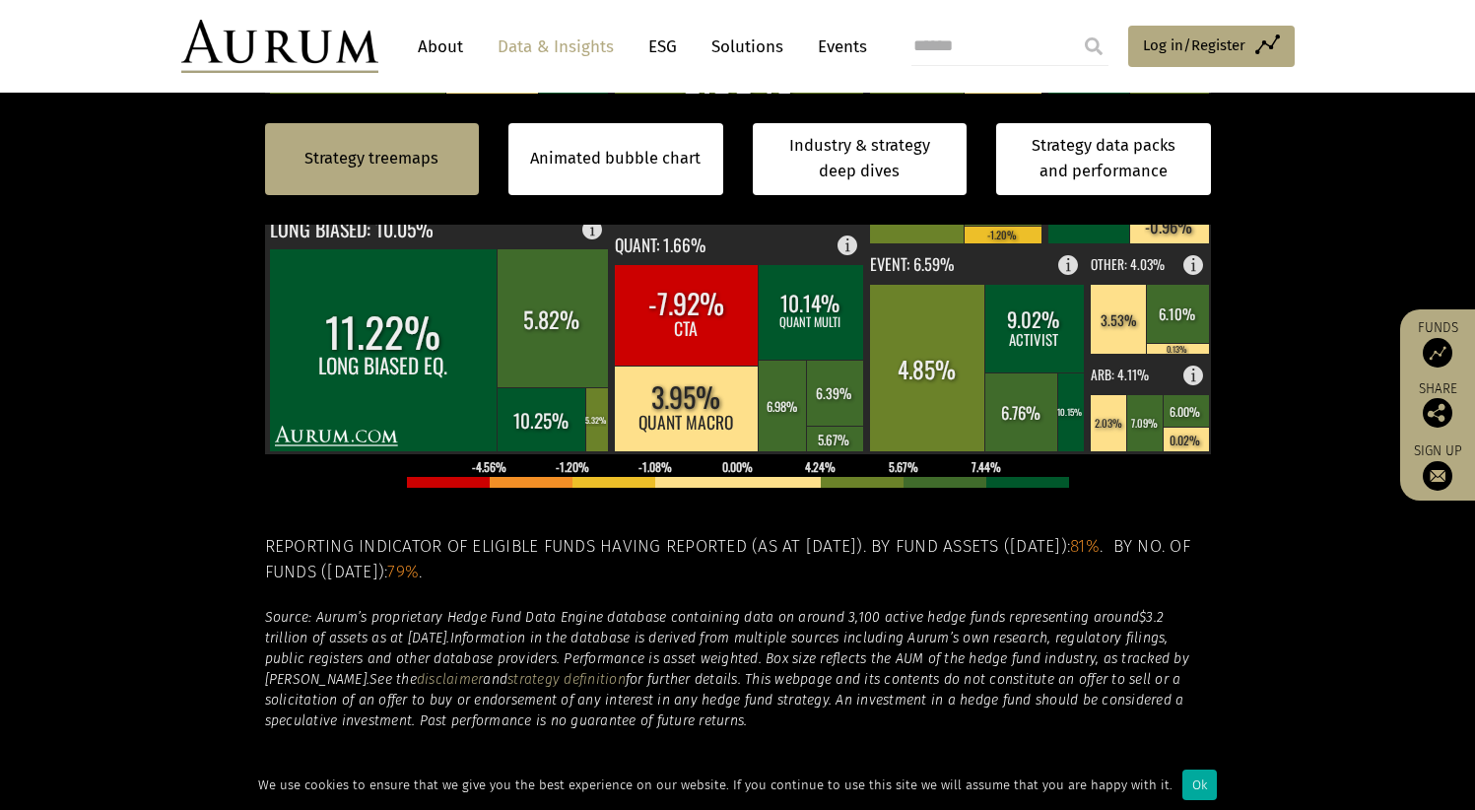
scroll to position [906, 0]
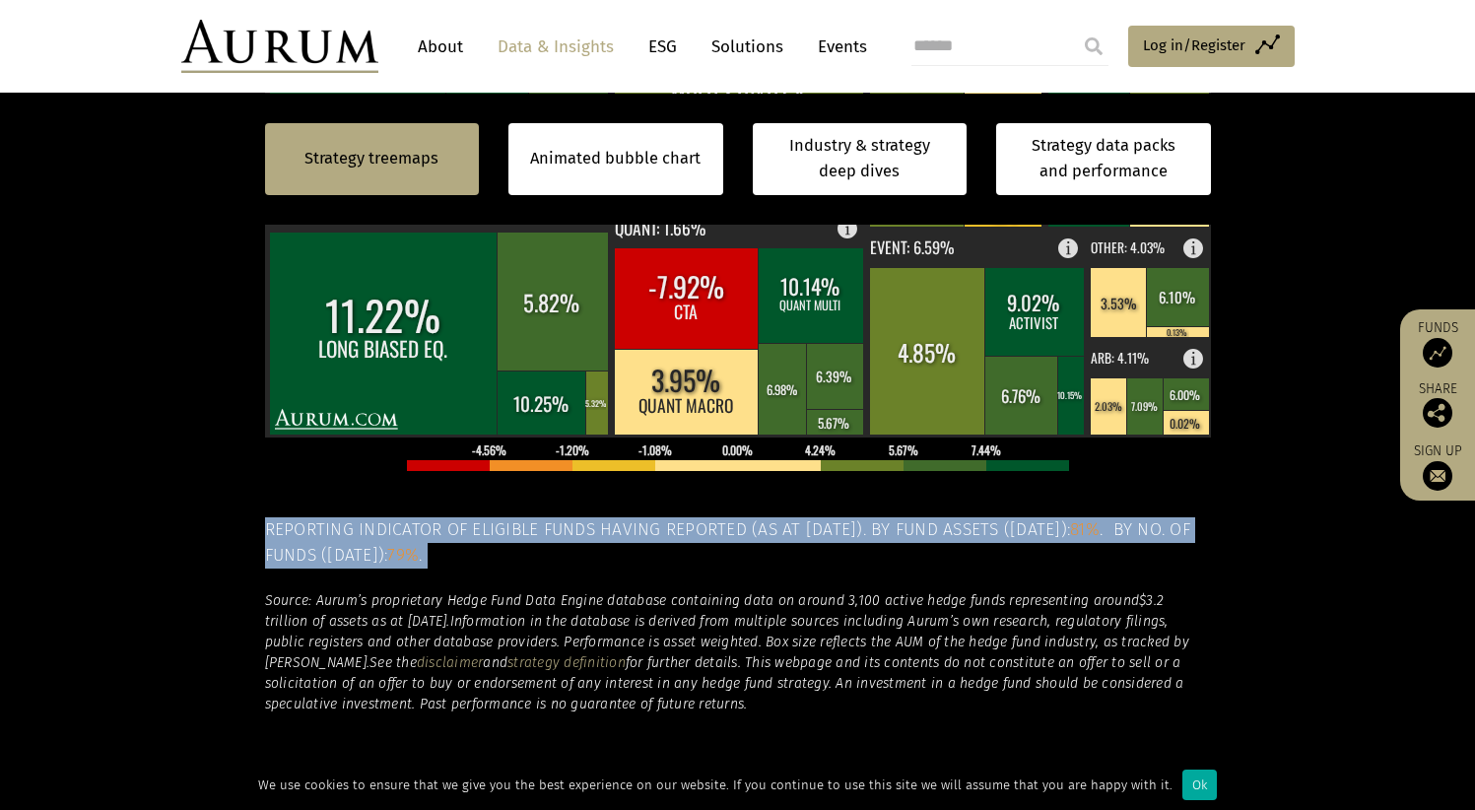
drag, startPoint x: 607, startPoint y: 576, endPoint x: 299, endPoint y: 519, distance: 313.6
click at [268, 523] on div "Hedge fund performance by strategy – year to date (asset weighted) How to navig…" at bounding box center [738, 229] width 946 height 967
click at [594, 539] on h5 "Reporting indicator of eligible funds having reported (as at 03-Sep-2025). By f…" at bounding box center [738, 543] width 946 height 52
drag, startPoint x: 415, startPoint y: 547, endPoint x: 284, endPoint y: 518, distance: 134.1
click at [269, 518] on h5 "Reporting indicator of eligible funds having reported (as at 03-Sep-2025). By f…" at bounding box center [738, 543] width 946 height 52
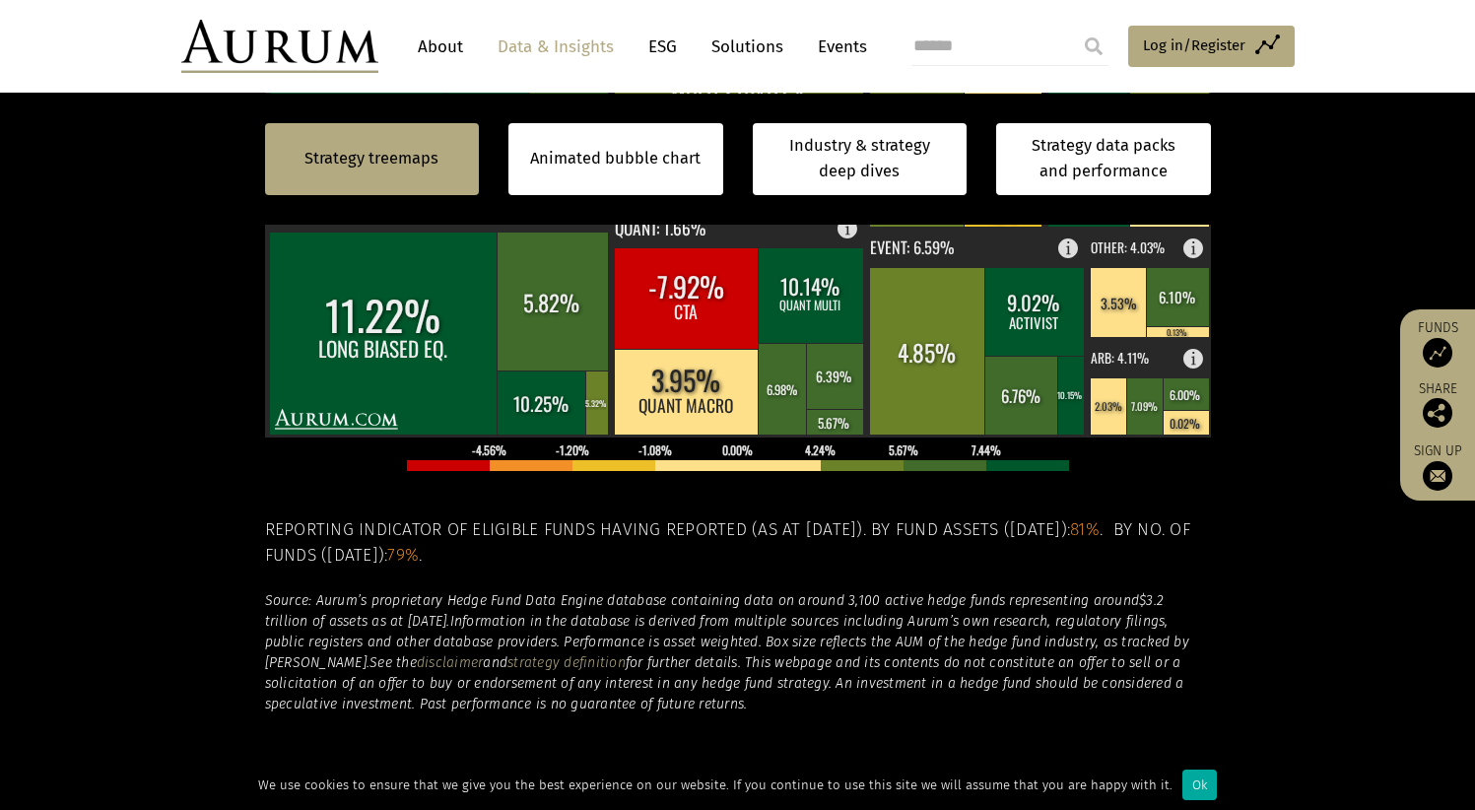
click at [1030, 592] on em "Source: Aurum’s proprietary Hedge Fund Data Engine database containing data on …" at bounding box center [702, 600] width 875 height 17
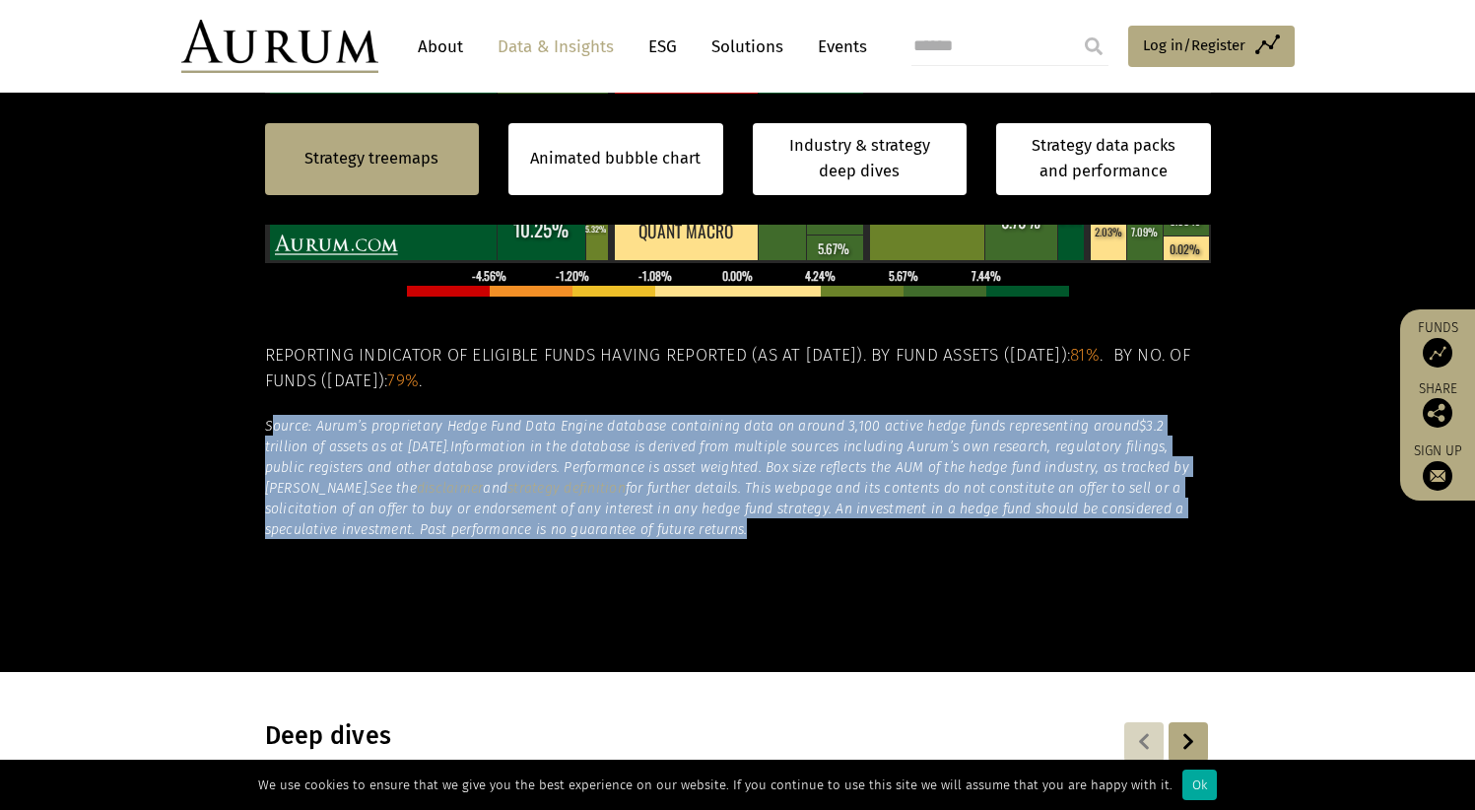
drag, startPoint x: 663, startPoint y: 526, endPoint x: 274, endPoint y: 421, distance: 403.2
click at [274, 421] on h6 "Source: Aurum’s proprietary Hedge Fund Data Engine database containing data on …" at bounding box center [738, 477] width 946 height 124
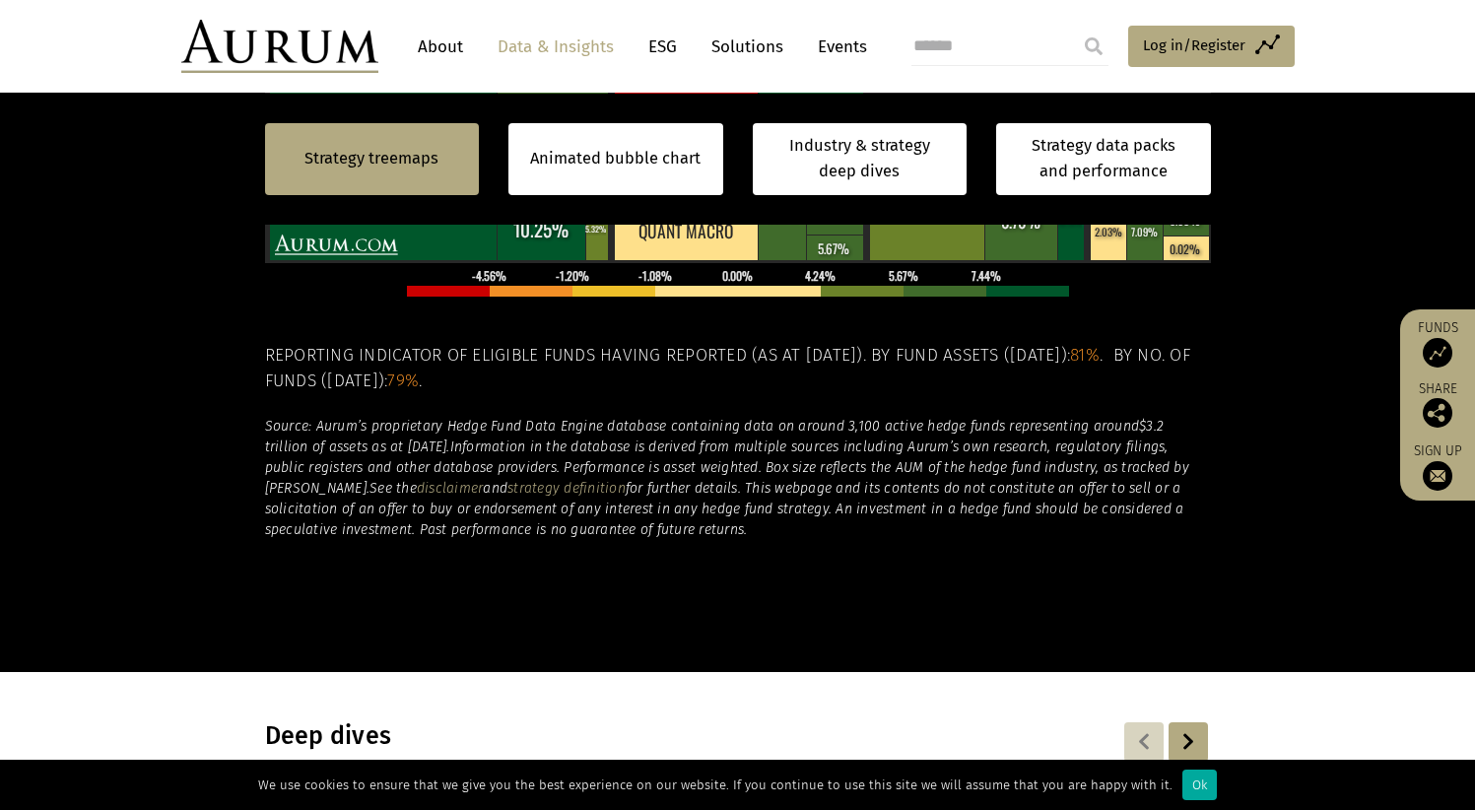
click at [939, 609] on div "By strategy – year to date By strategy – July 2025 By strategy – year to date 2…" at bounding box center [738, 96] width 946 height 1051
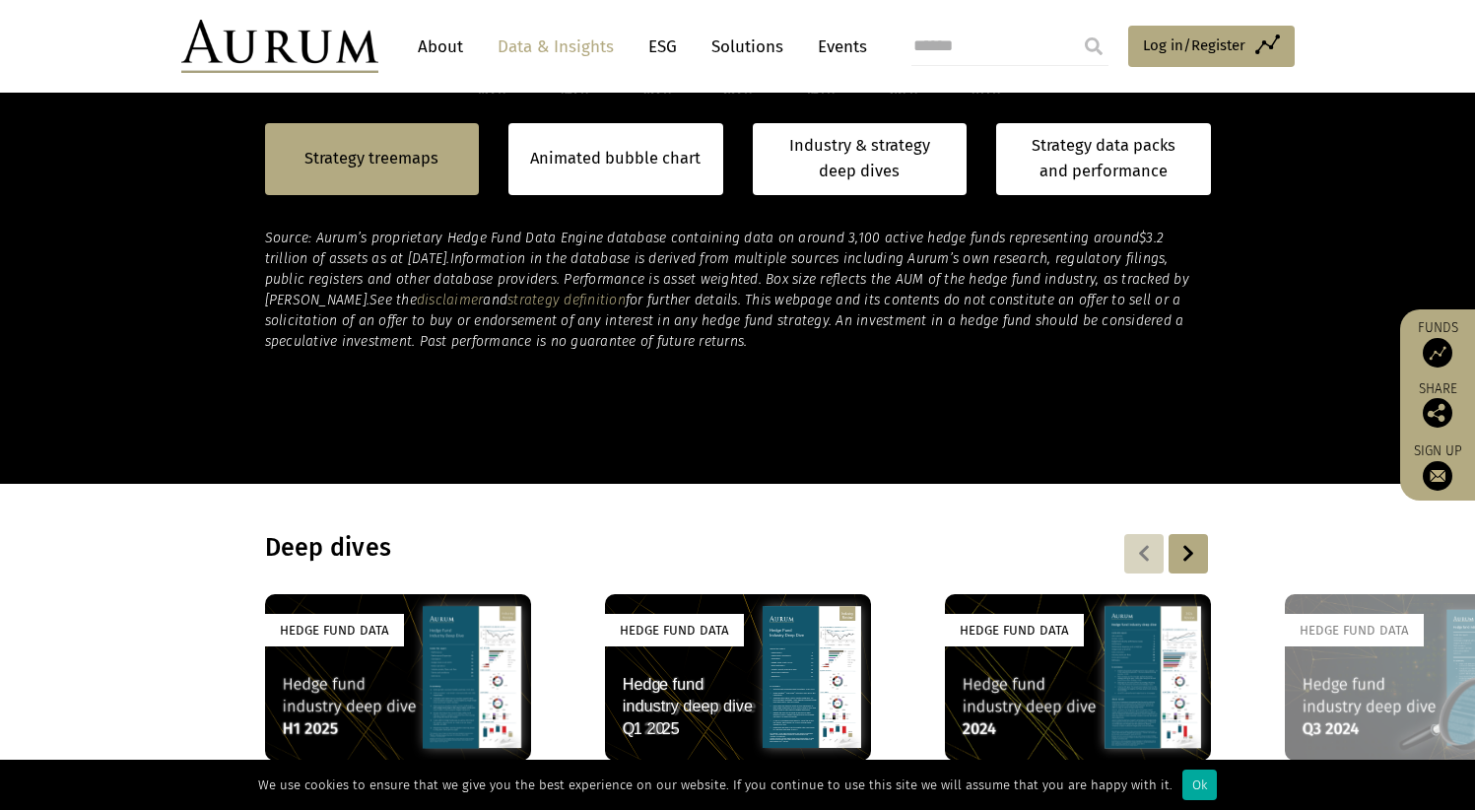
scroll to position [659, 0]
